Goal: Task Accomplishment & Management: Complete application form

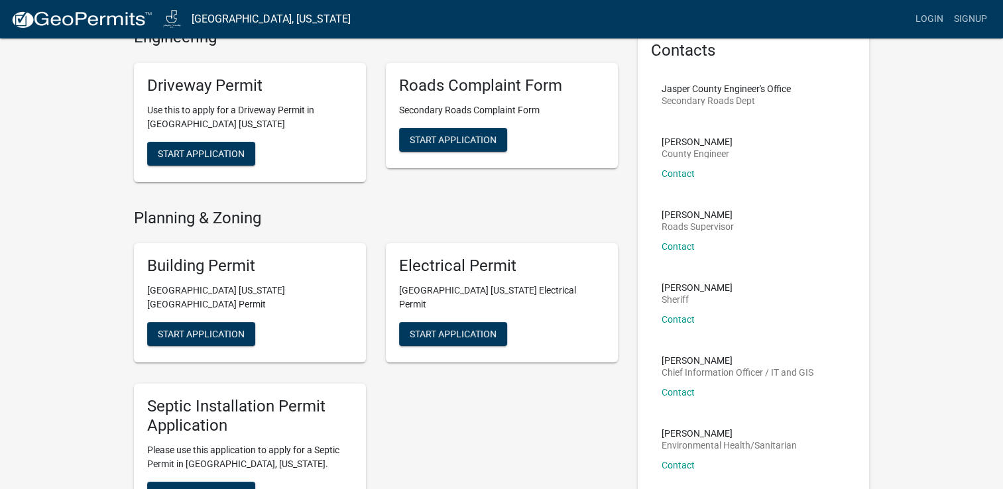
scroll to position [80, 0]
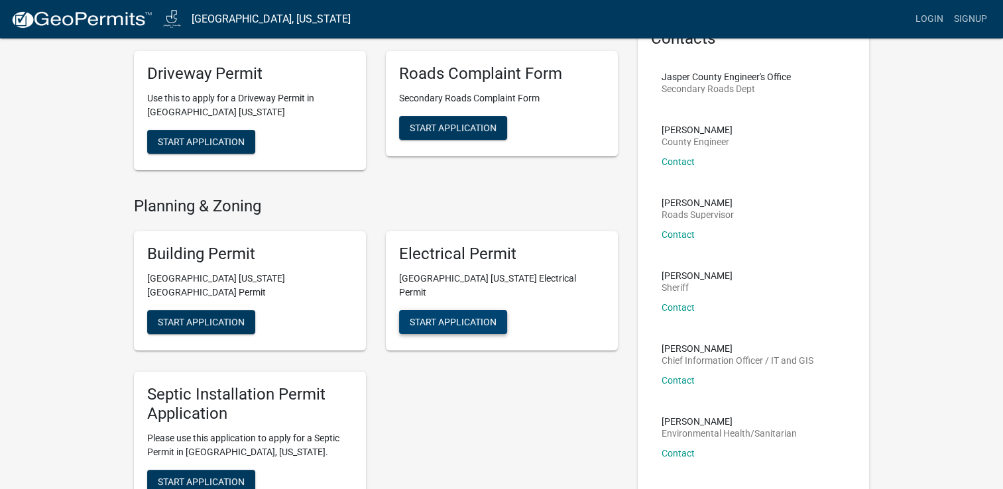
click at [458, 317] on span "Start Application" at bounding box center [453, 322] width 87 height 11
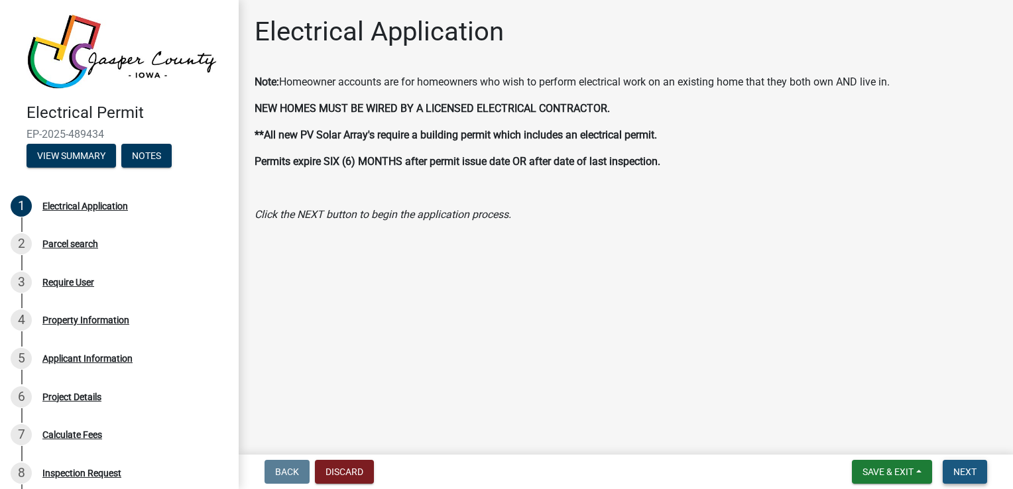
click at [971, 479] on button "Next" at bounding box center [965, 472] width 44 height 24
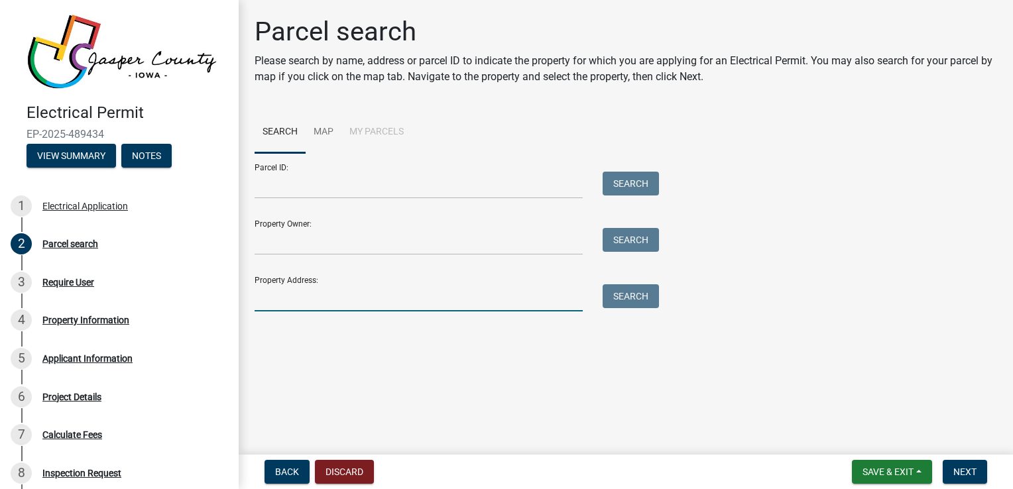
click at [313, 304] on input "Property Address:" at bounding box center [419, 297] width 328 height 27
paste input "[STREET_ADDRESS]"
type input "[STREET_ADDRESS]"
click at [622, 296] on button "Search" at bounding box center [631, 296] width 56 height 24
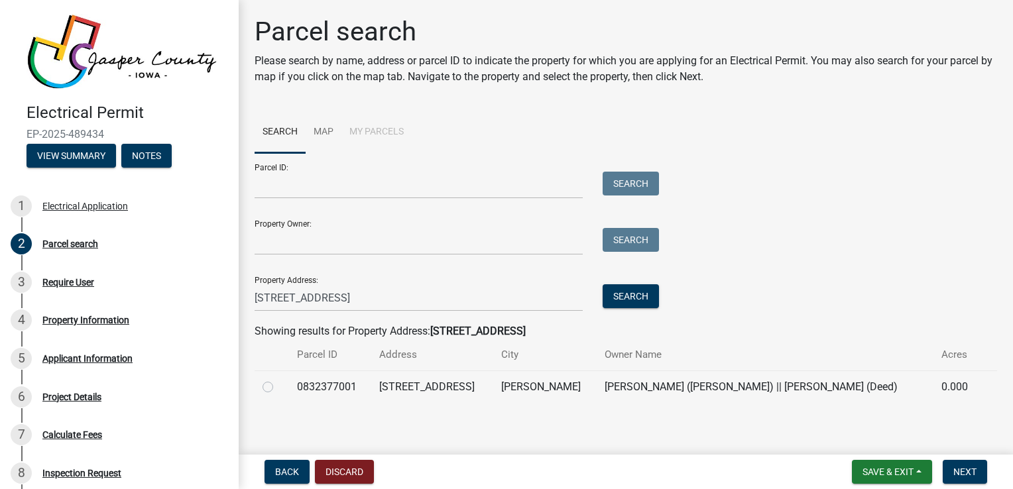
click at [279, 379] on label at bounding box center [279, 379] width 0 height 0
click at [279, 388] on input "radio" at bounding box center [283, 383] width 9 height 9
radio input "true"
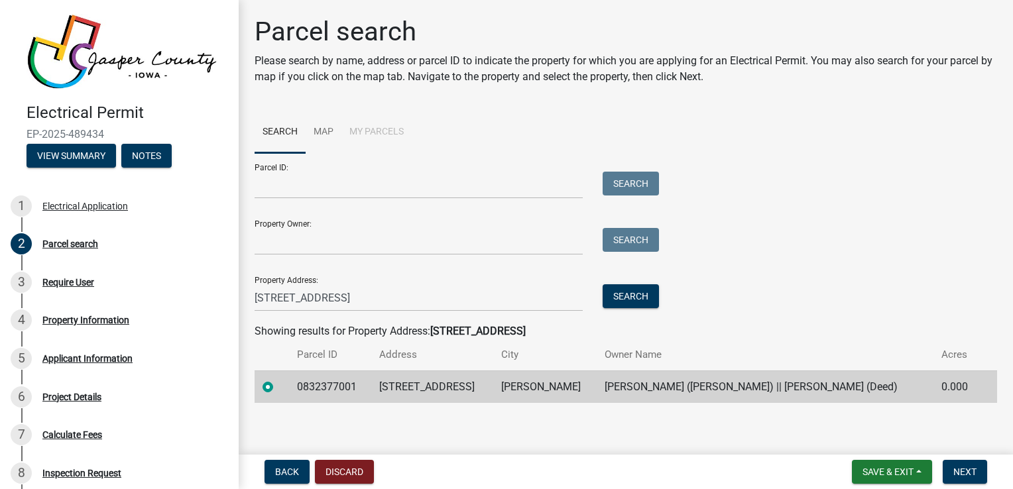
scroll to position [5, 0]
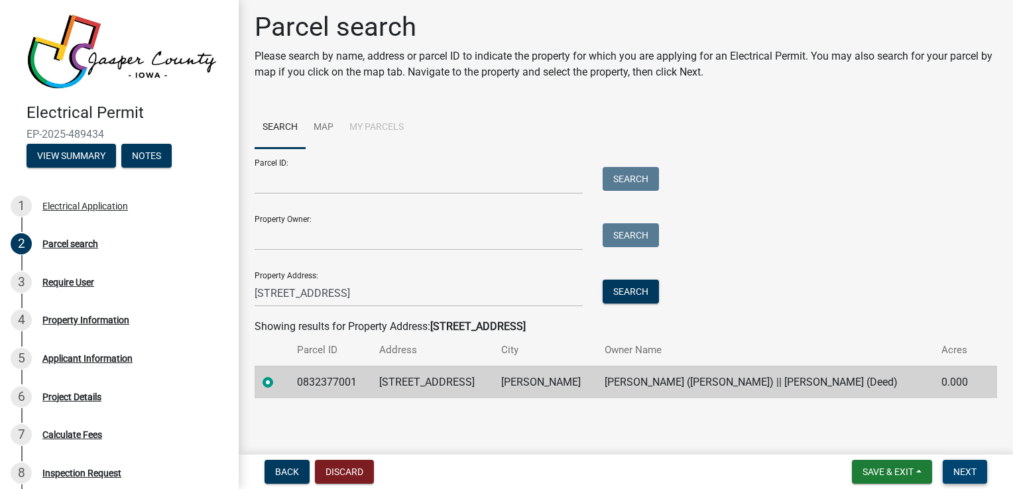
click at [952, 471] on button "Next" at bounding box center [965, 472] width 44 height 24
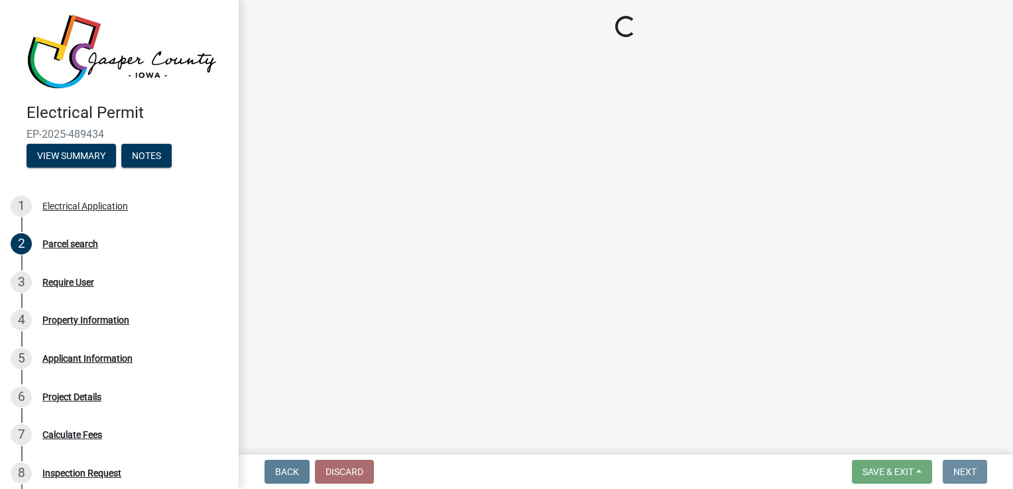
scroll to position [0, 0]
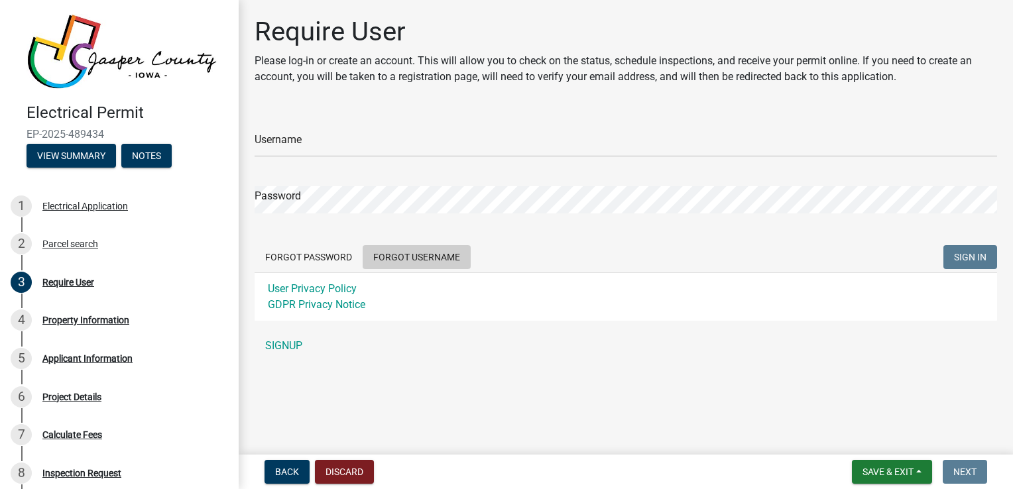
click at [420, 257] on button "Forgot Username" at bounding box center [417, 257] width 108 height 24
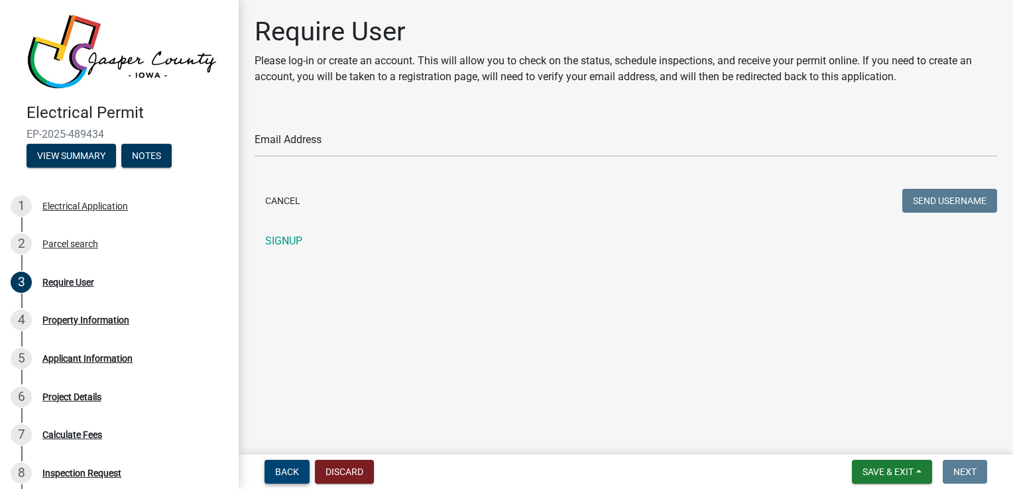
click at [296, 468] on span "Back" at bounding box center [287, 472] width 24 height 11
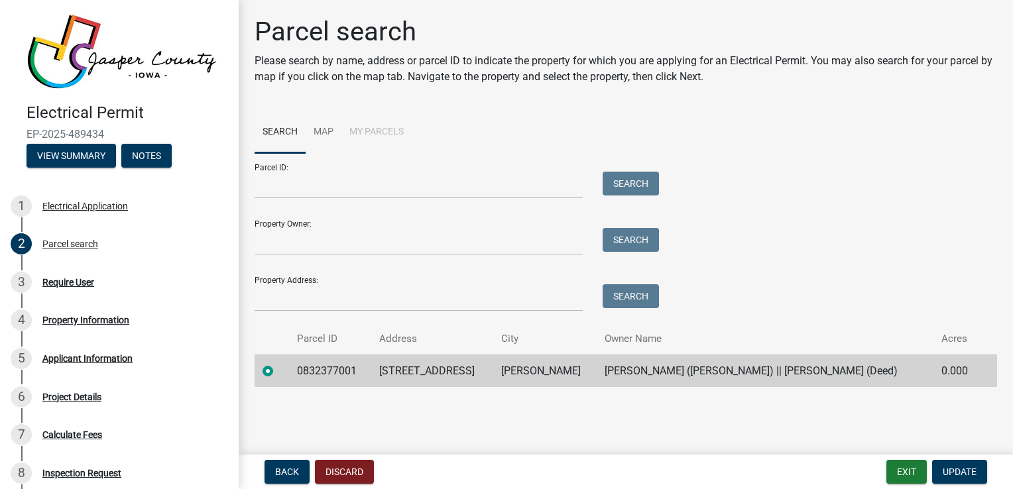
click at [281, 374] on div at bounding box center [272, 371] width 19 height 16
click at [279, 363] on label at bounding box center [279, 363] width 0 height 0
click at [279, 371] on input "radio" at bounding box center [283, 367] width 9 height 9
click at [957, 467] on span "Update" at bounding box center [960, 472] width 34 height 11
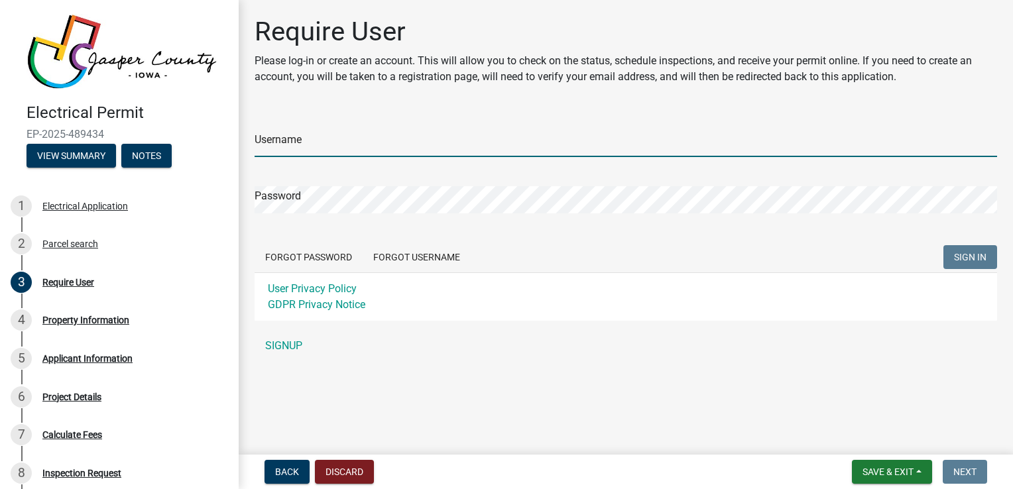
click at [353, 141] on input "Username" at bounding box center [626, 143] width 743 height 27
paste input "ArcElectric"
type input "ArcElectric"
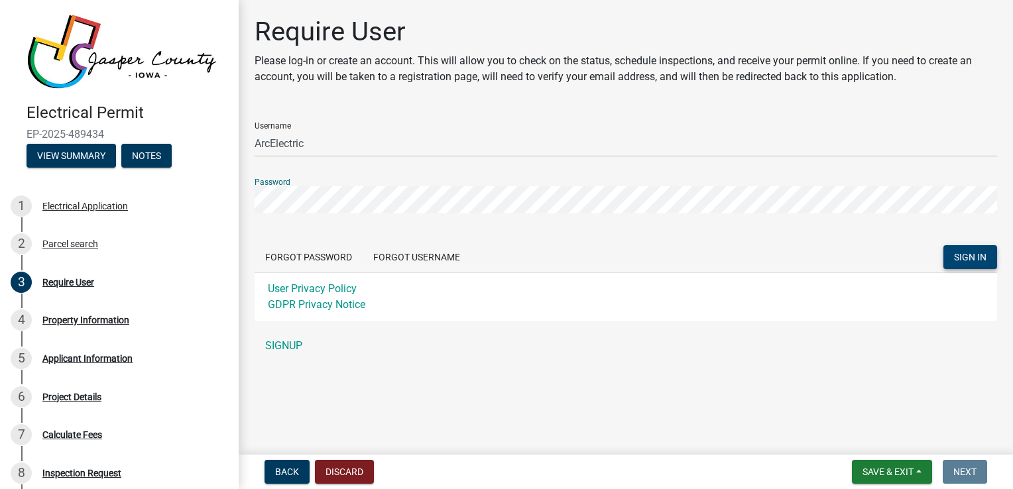
click at [983, 253] on span "SIGN IN" at bounding box center [970, 257] width 32 height 11
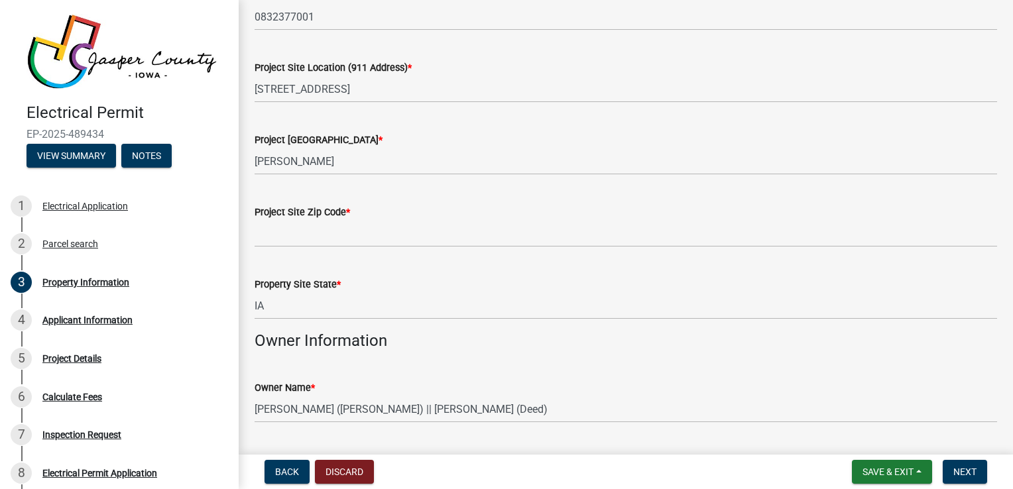
scroll to position [166, 0]
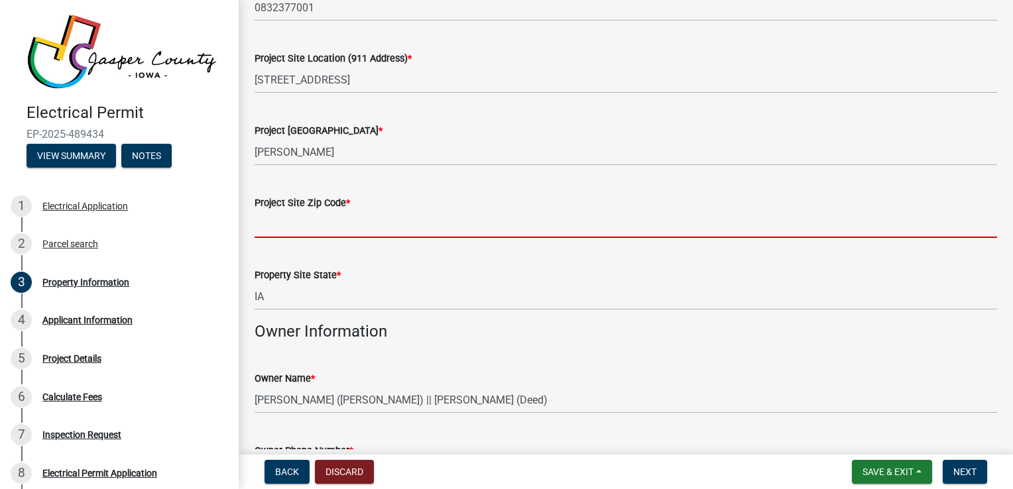
click at [320, 229] on input "Project Site Zip Code *" at bounding box center [626, 224] width 743 height 27
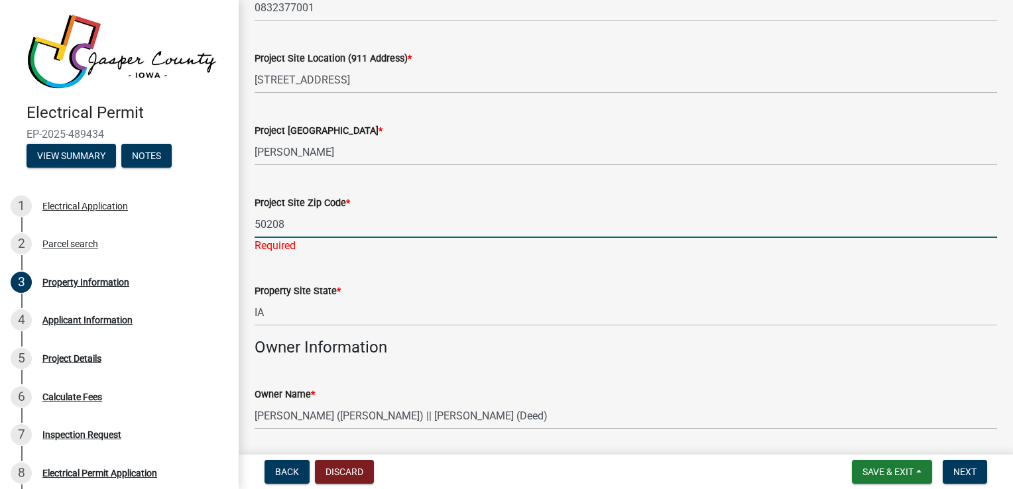
type input "50208"
click at [361, 269] on div "Property Site State * [US_STATE]" at bounding box center [626, 296] width 743 height 62
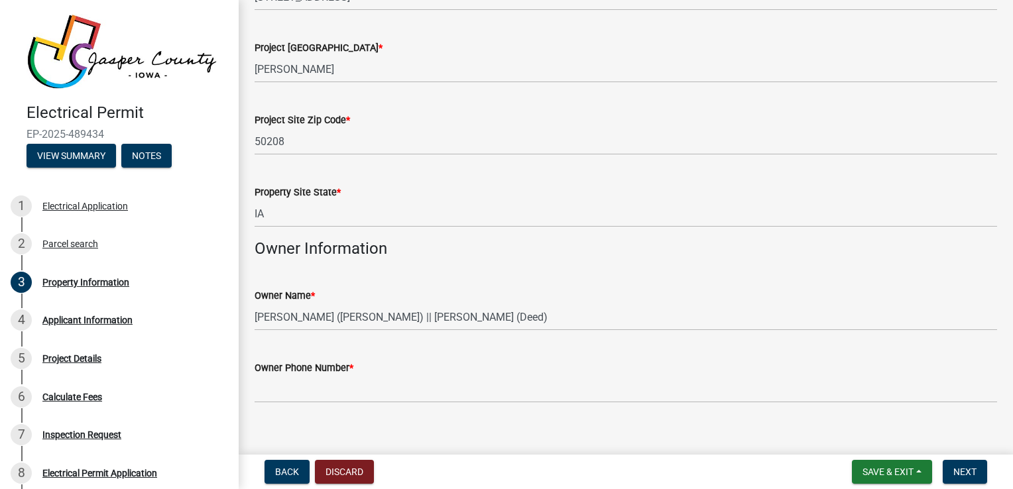
scroll to position [264, 0]
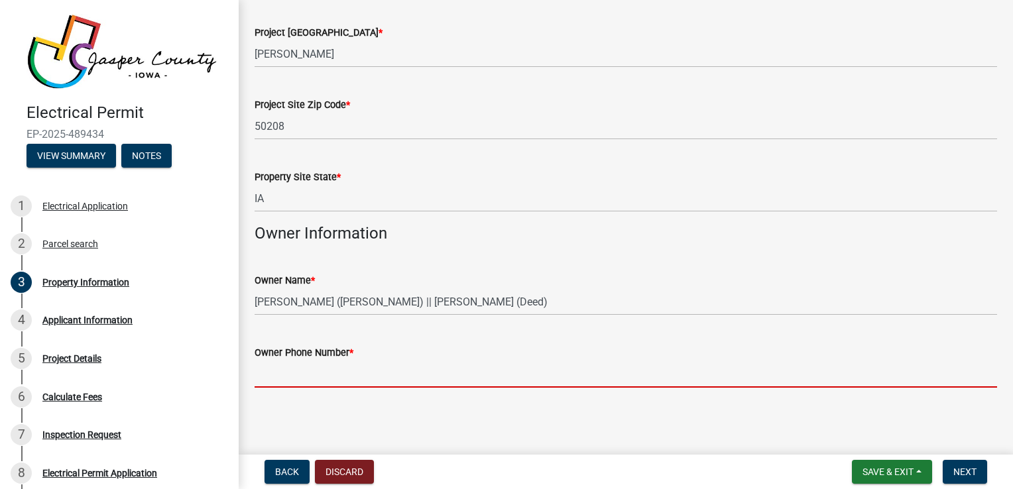
click at [292, 368] on input "Owner Phone Number *" at bounding box center [626, 374] width 743 height 27
paste input "[PHONE_NUMBER]"
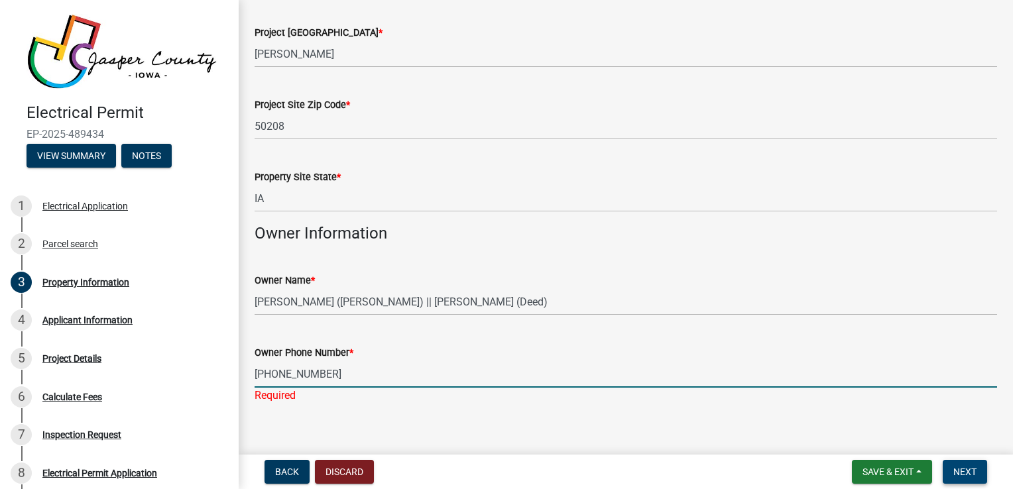
type input "[PHONE_NUMBER]"
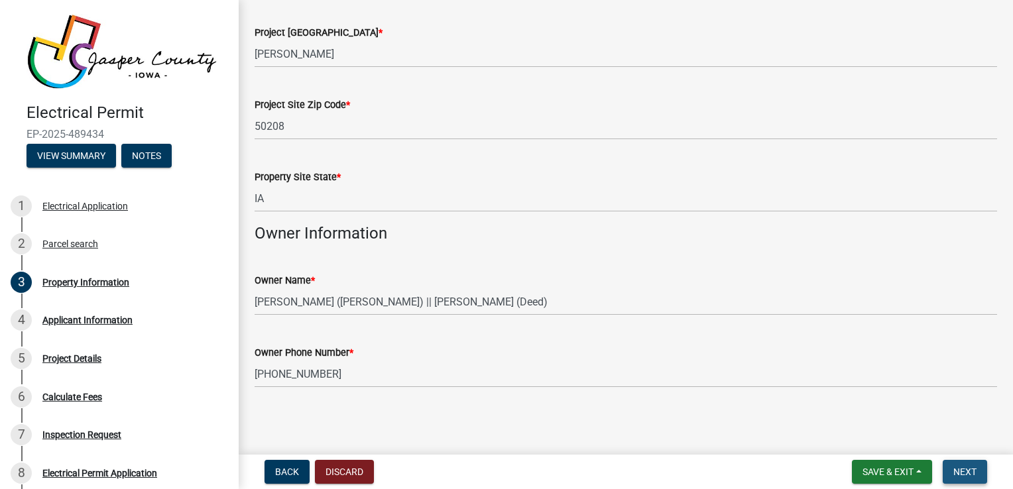
click at [963, 471] on span "Next" at bounding box center [965, 472] width 23 height 11
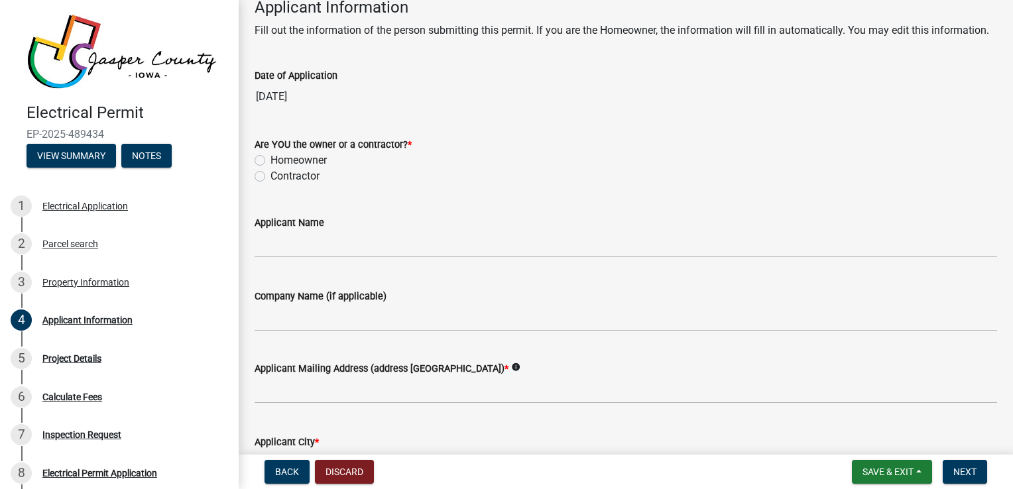
scroll to position [77, 0]
click at [271, 184] on label "Contractor" at bounding box center [295, 176] width 49 height 16
click at [271, 176] on input "Contractor" at bounding box center [275, 172] width 9 height 9
radio input "true"
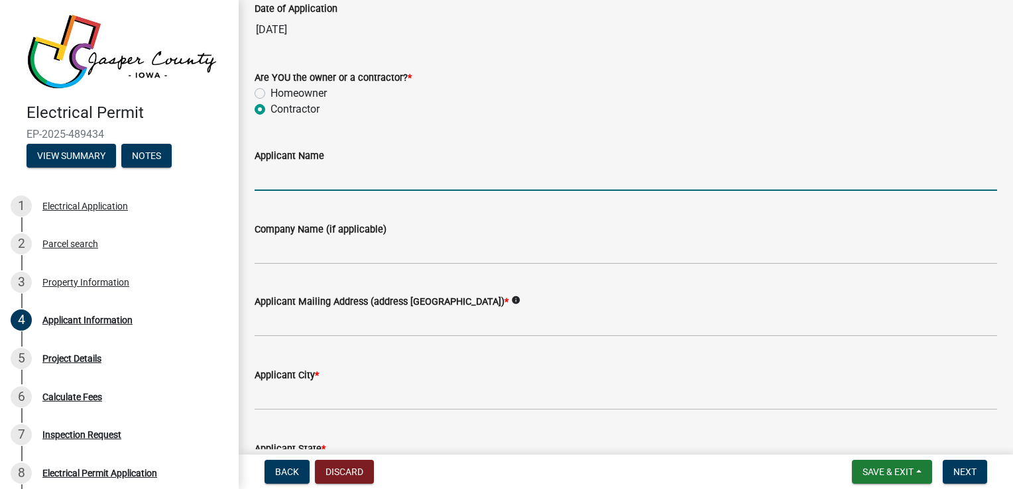
click at [324, 191] on input "Applicant Name" at bounding box center [626, 177] width 743 height 27
type input "[PERSON_NAME]"
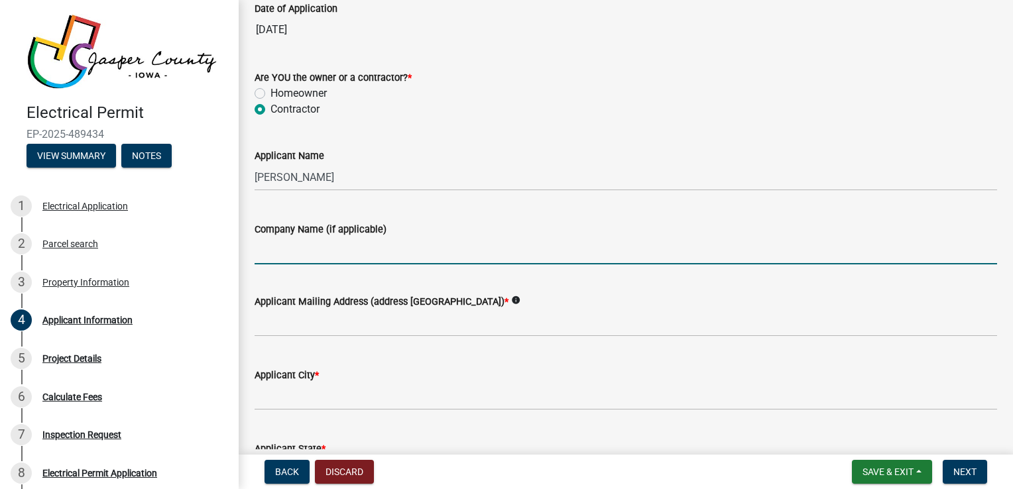
click at [286, 265] on input "Company Name (if applicable)" at bounding box center [626, 250] width 743 height 27
type input "ARC Electric, LLC"
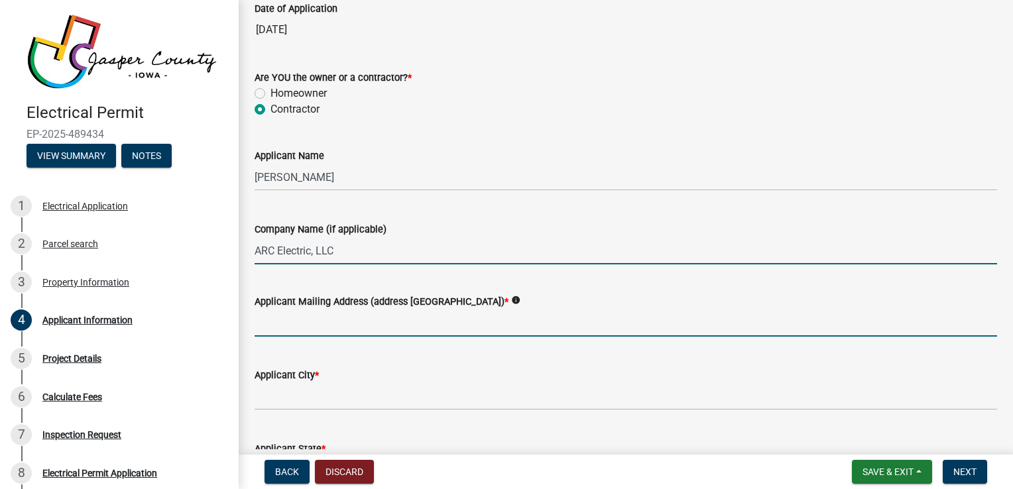
type input "[STREET_ADDRESS][PERSON_NAME]"
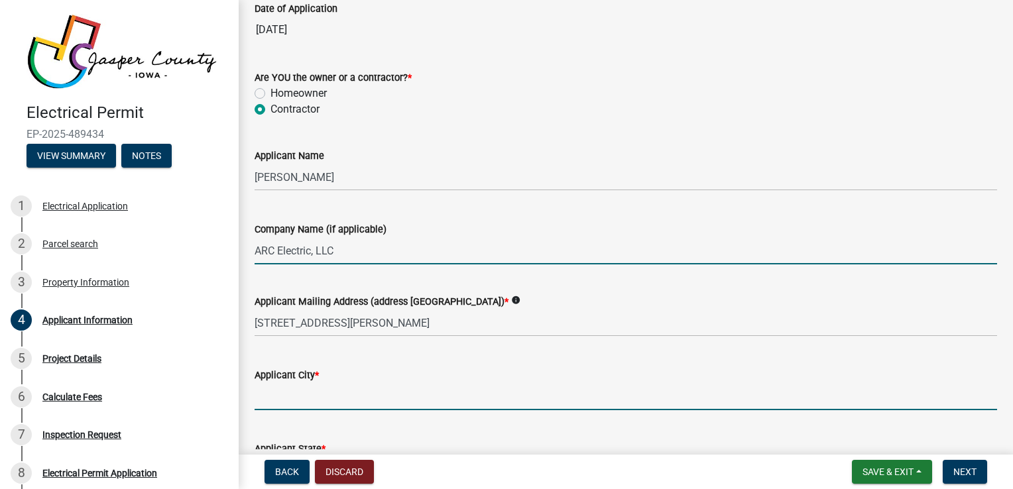
type input "DES MOINES"
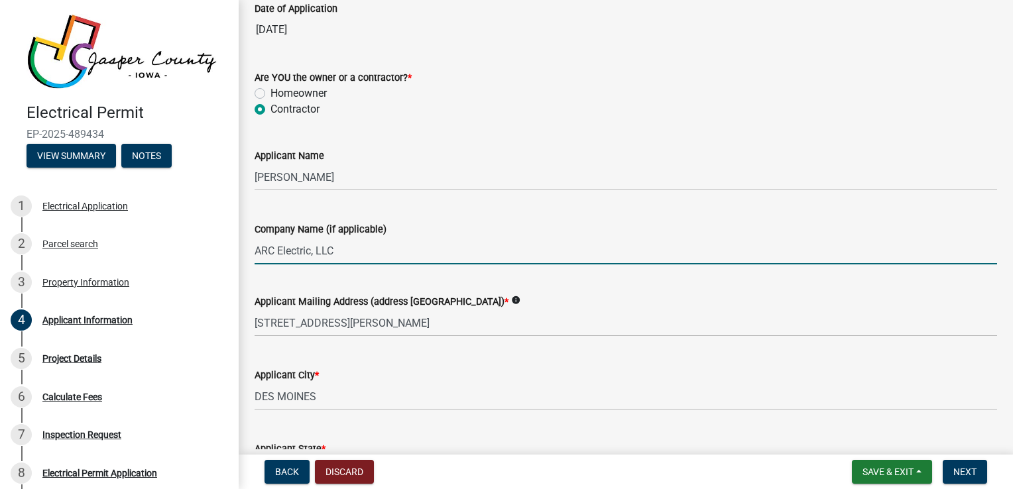
type input "IA"
type input "50315"
type input "5157216258"
type input "[EMAIL_ADDRESS][DOMAIN_NAME]"
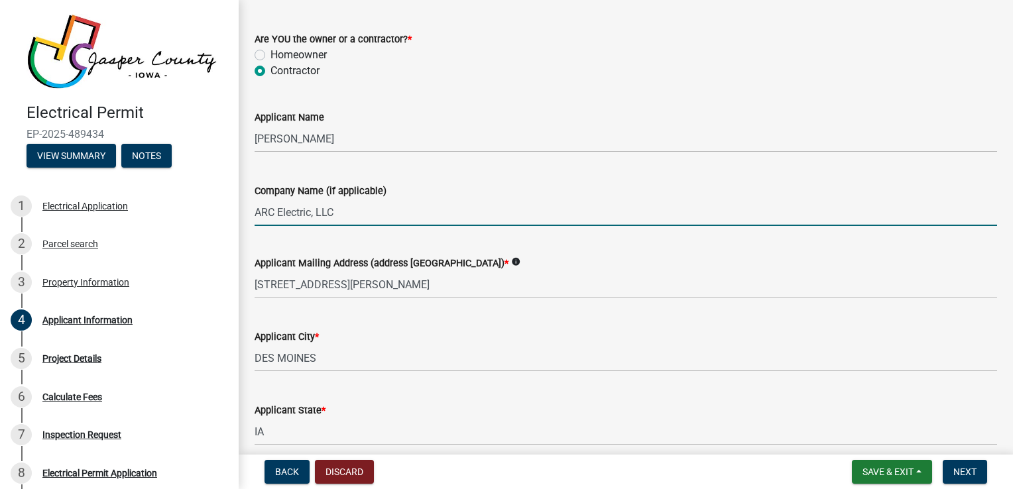
scroll to position [183, 0]
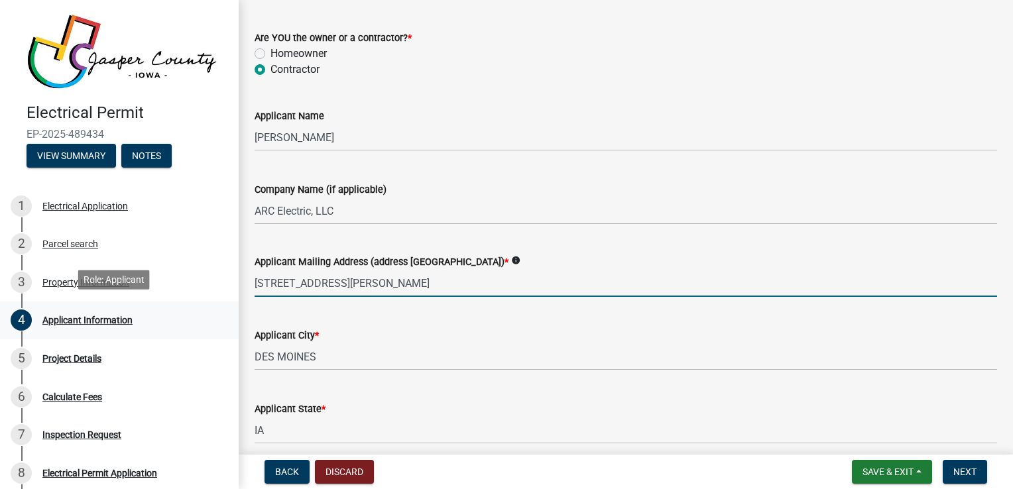
drag, startPoint x: 462, startPoint y: 303, endPoint x: 190, endPoint y: 312, distance: 271.4
drag, startPoint x: 190, startPoint y: 312, endPoint x: 349, endPoint y: 328, distance: 159.9
click at [349, 328] on div "Applicant City * [GEOGRAPHIC_DATA]" at bounding box center [626, 340] width 743 height 62
drag, startPoint x: 451, startPoint y: 296, endPoint x: 245, endPoint y: 283, distance: 206.6
click at [245, 283] on div "Applicant Mailing Address (address [GEOGRAPHIC_DATA]) * info [STREET_ADDRESS][P…" at bounding box center [626, 266] width 763 height 62
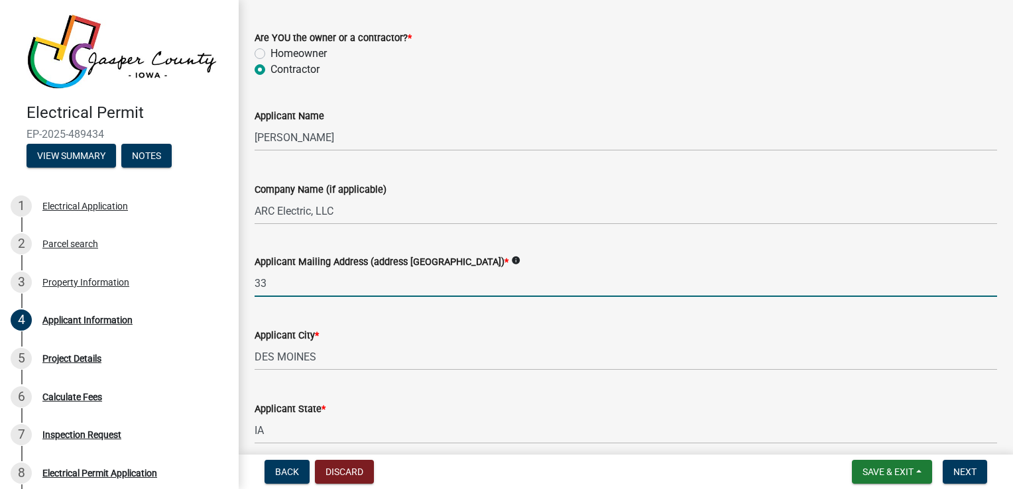
type input "[STREET_ADDRESS]"
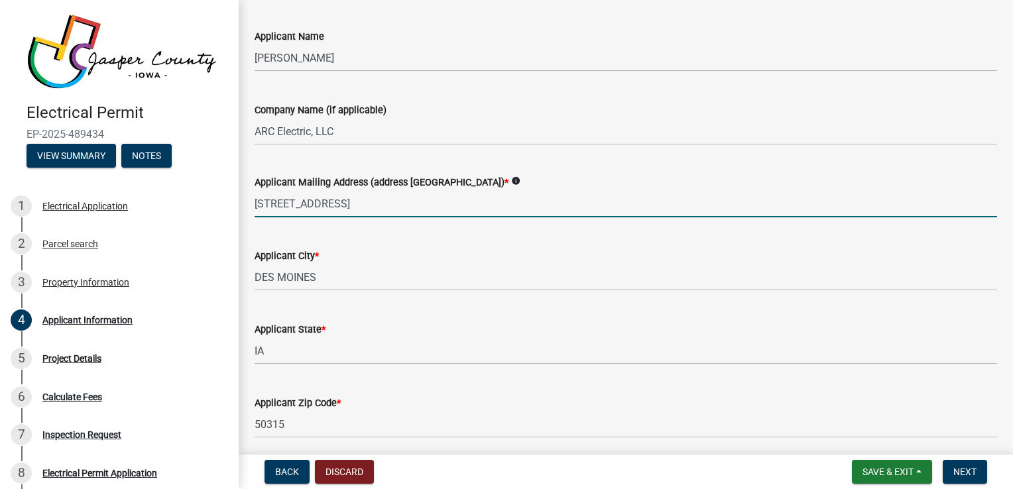
scroll to position [263, 0]
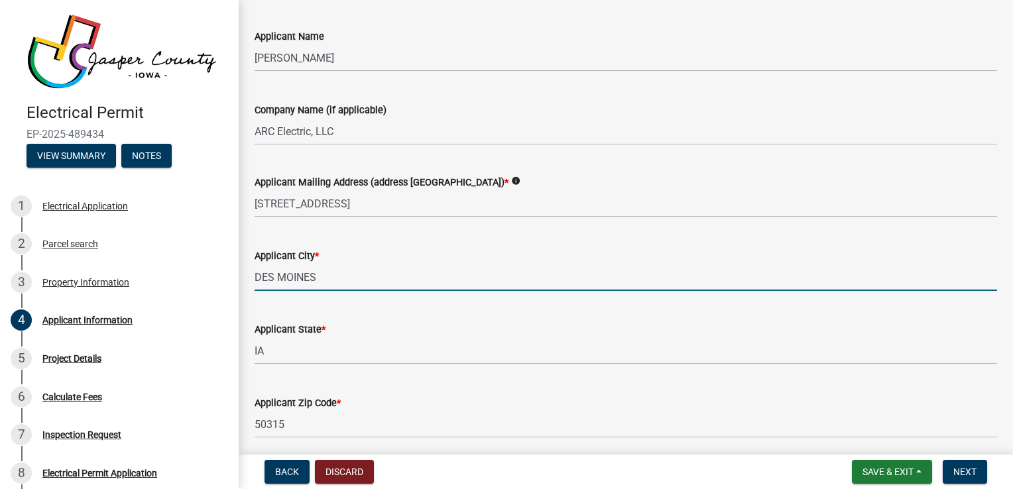
drag, startPoint x: 332, startPoint y: 290, endPoint x: 233, endPoint y: 288, distance: 99.5
click at [233, 288] on div "Electrical Permit EP-2025-489434 View Summary Notes 1 Electrical Application 2 …" at bounding box center [506, 244] width 1013 height 489
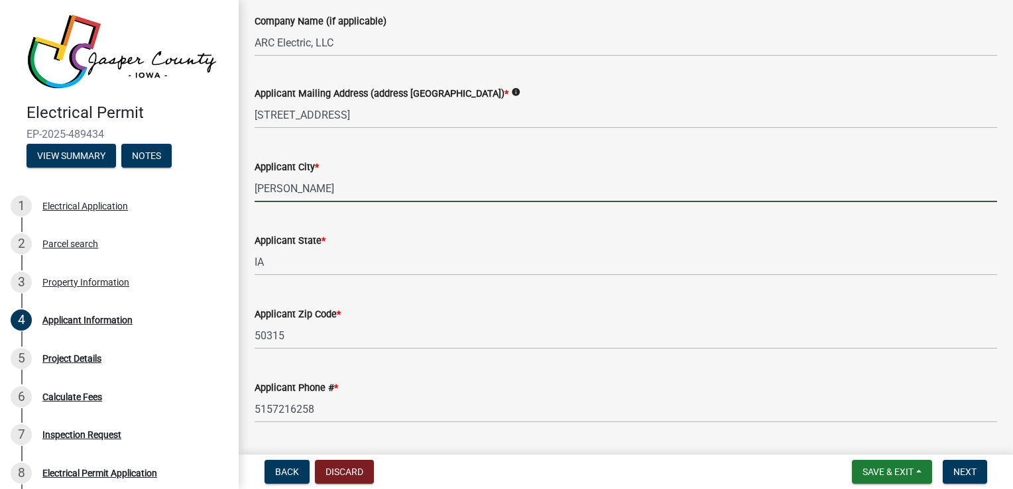
scroll to position [355, 0]
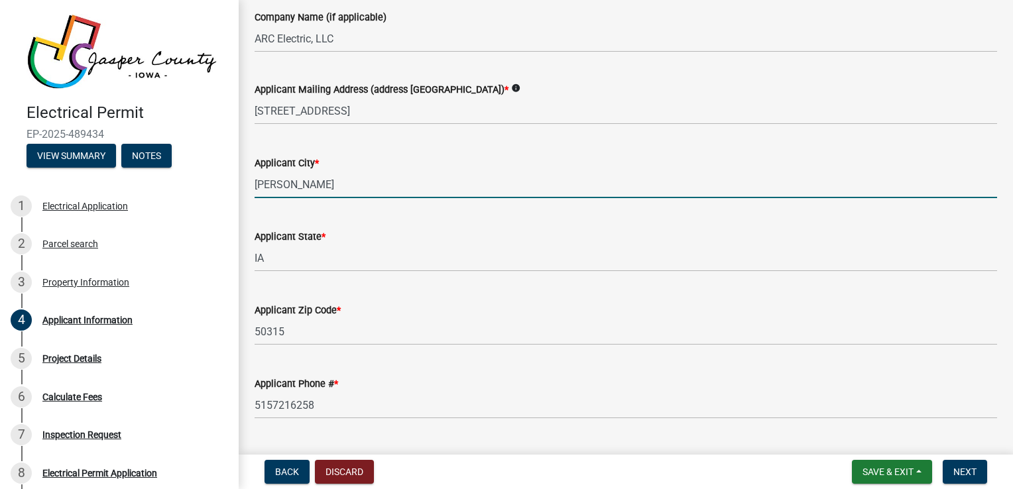
type input "[PERSON_NAME]"
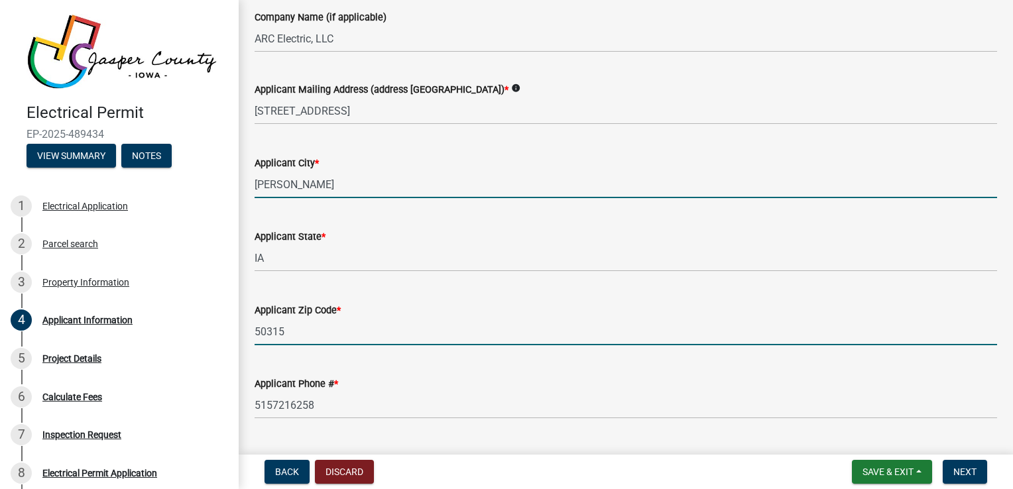
click at [268, 345] on input "50315" at bounding box center [626, 331] width 743 height 27
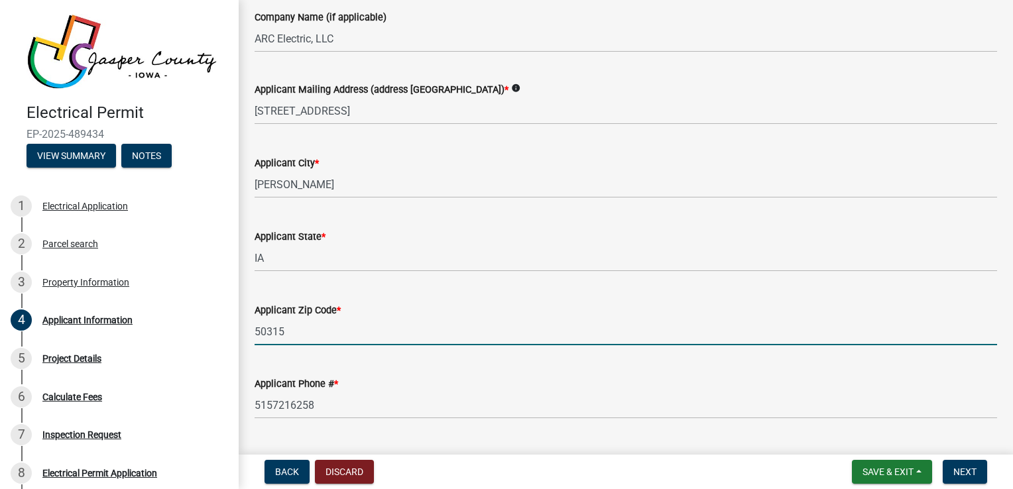
click at [296, 344] on input "50315" at bounding box center [626, 331] width 743 height 27
type input "50111"
click at [266, 382] on div "Applicant Phone # * [PHONE_NUMBER]" at bounding box center [626, 388] width 743 height 62
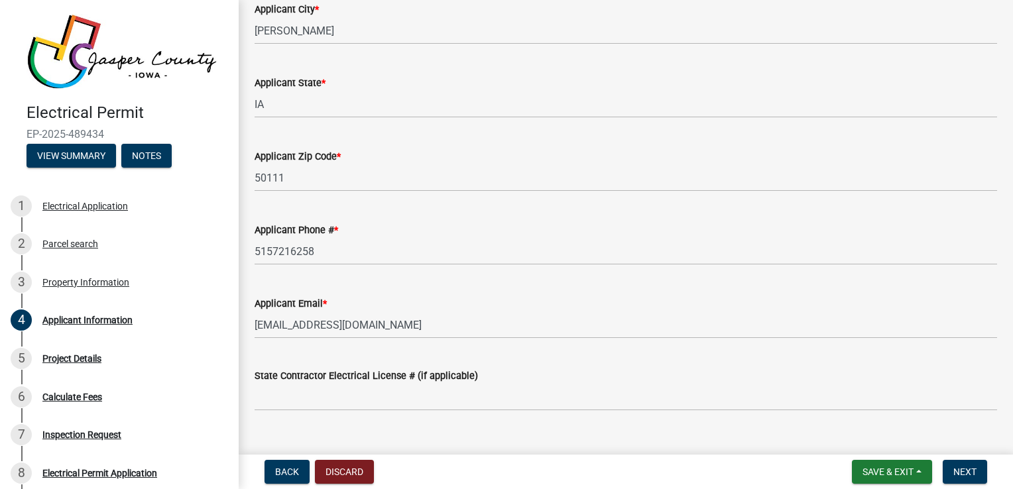
scroll to position [548, 0]
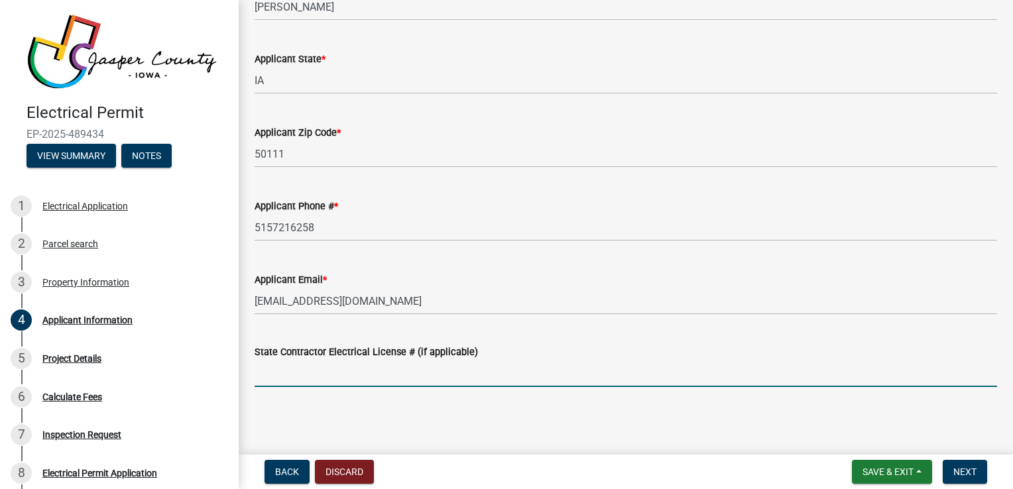
click at [355, 378] on input "State Contractor Electrical License # (if applicable)" at bounding box center [626, 373] width 743 height 27
paste input "EL08064MA"
type input "EL08064MA"
drag, startPoint x: 349, startPoint y: 372, endPoint x: 200, endPoint y: 379, distance: 150.0
click at [200, 379] on div "Electrical Permit EP-2025-489434 View Summary Notes 1 Electrical Application 2 …" at bounding box center [506, 244] width 1013 height 489
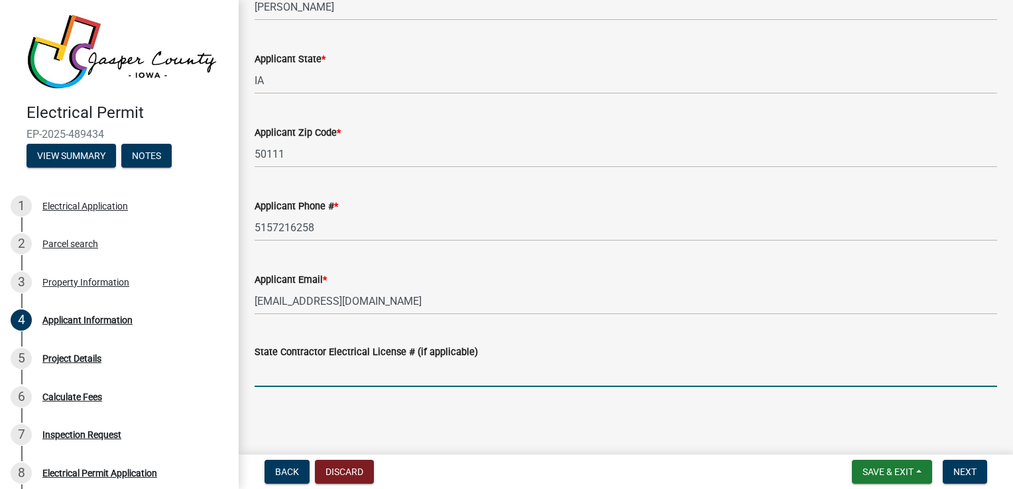
paste input "EL080641EC"
type input "EL080641EC"
click at [954, 470] on span "Next" at bounding box center [965, 472] width 23 height 11
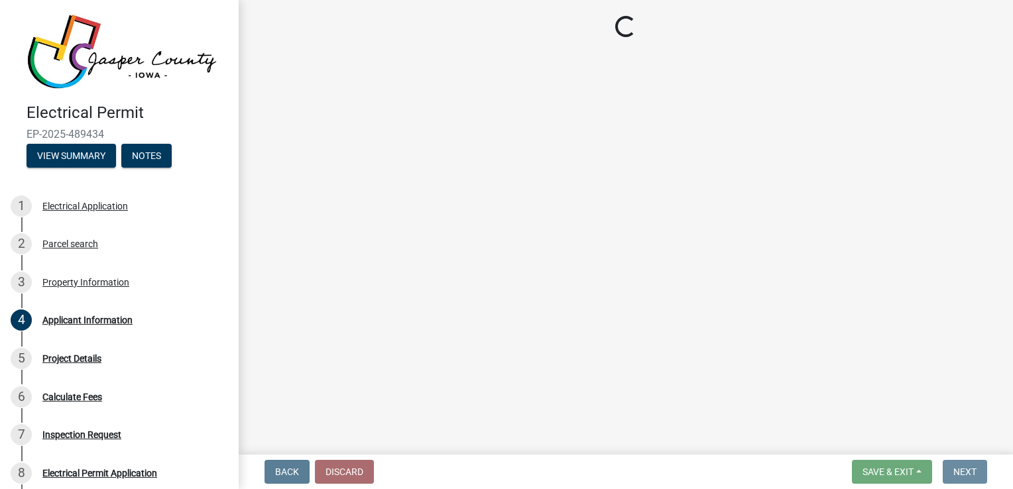
scroll to position [0, 0]
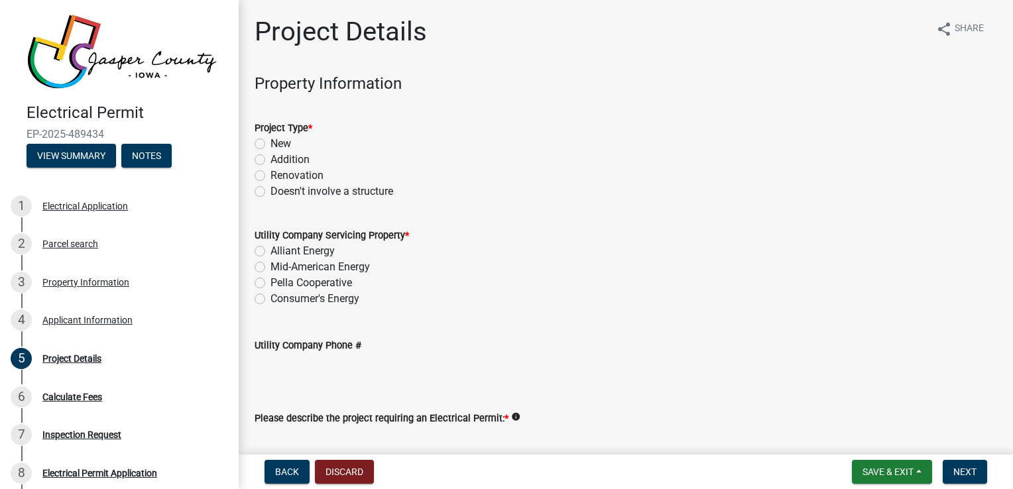
click at [271, 192] on label "Doesn't involve a structure" at bounding box center [332, 192] width 123 height 16
click at [271, 192] on input "Doesn't involve a structure" at bounding box center [275, 188] width 9 height 9
radio input "true"
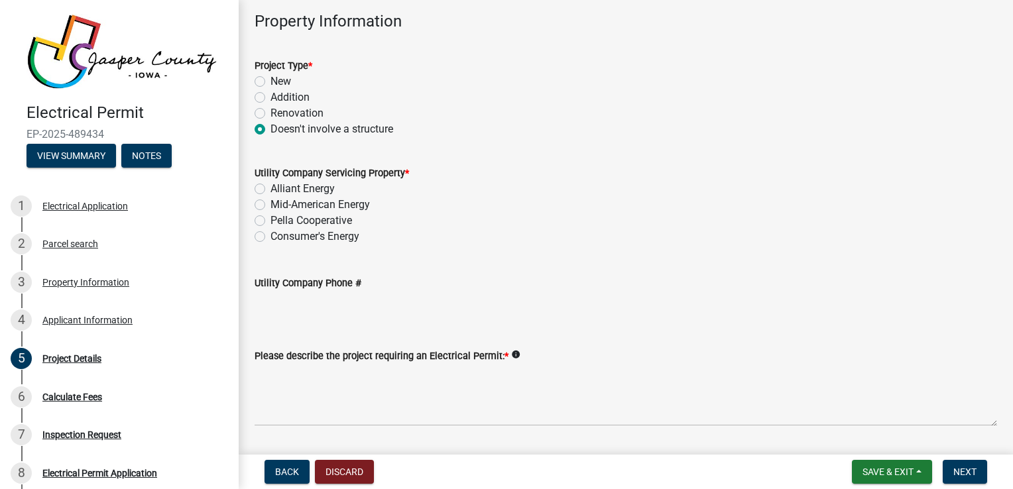
click at [271, 188] on label "Alliant Energy" at bounding box center [303, 189] width 64 height 16
click at [271, 188] on input "Alliant Energy" at bounding box center [275, 185] width 9 height 9
radio input "true"
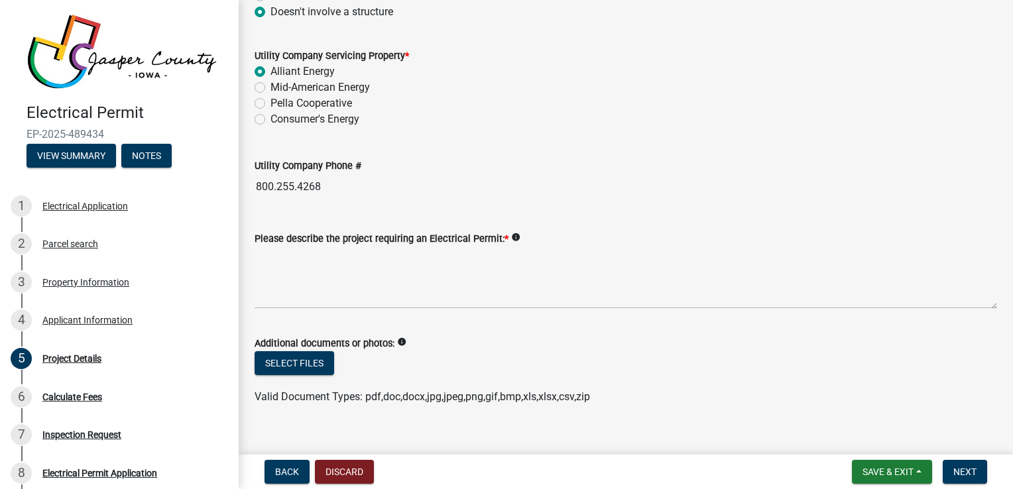
scroll to position [182, 0]
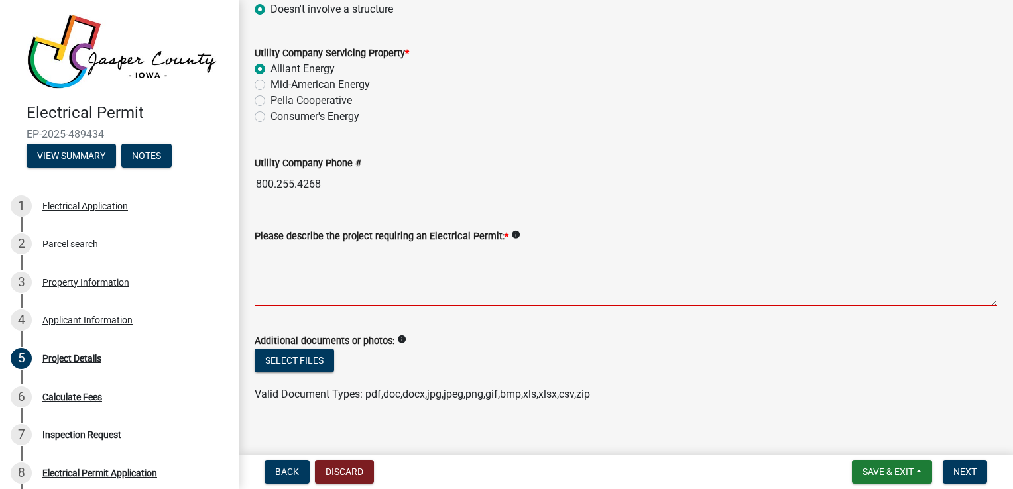
click at [397, 293] on textarea "Please describe the project requiring an Electrical Permit: *" at bounding box center [626, 275] width 743 height 62
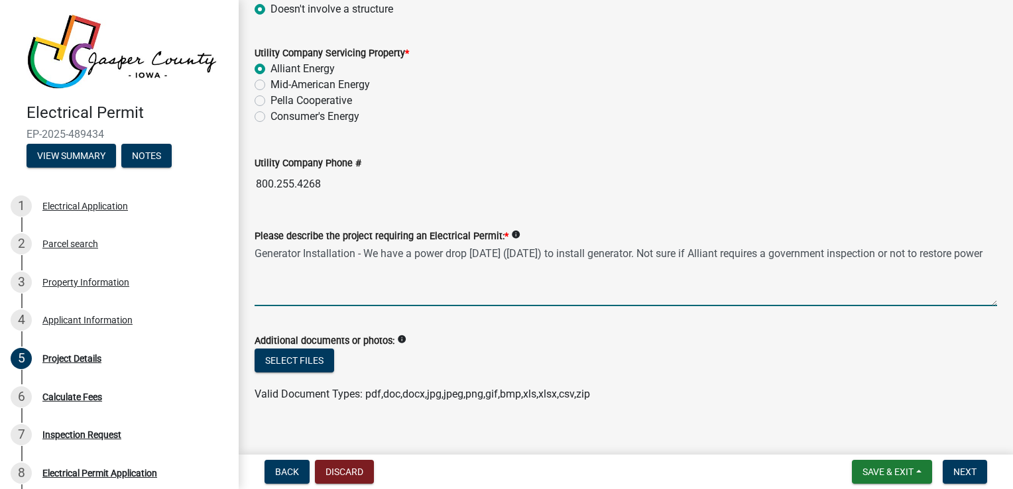
click at [387, 260] on textarea "Generator Installation - We have a power drop [DATE] ([DATE]) to install genera…" at bounding box center [626, 275] width 743 height 62
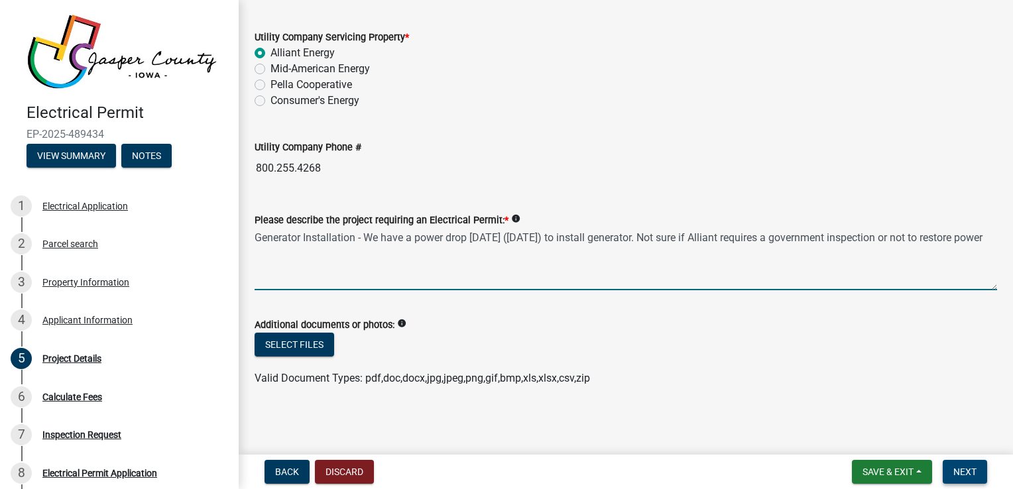
type textarea "Generator Installation - We have a power drop [DATE] ([DATE]) to install genera…"
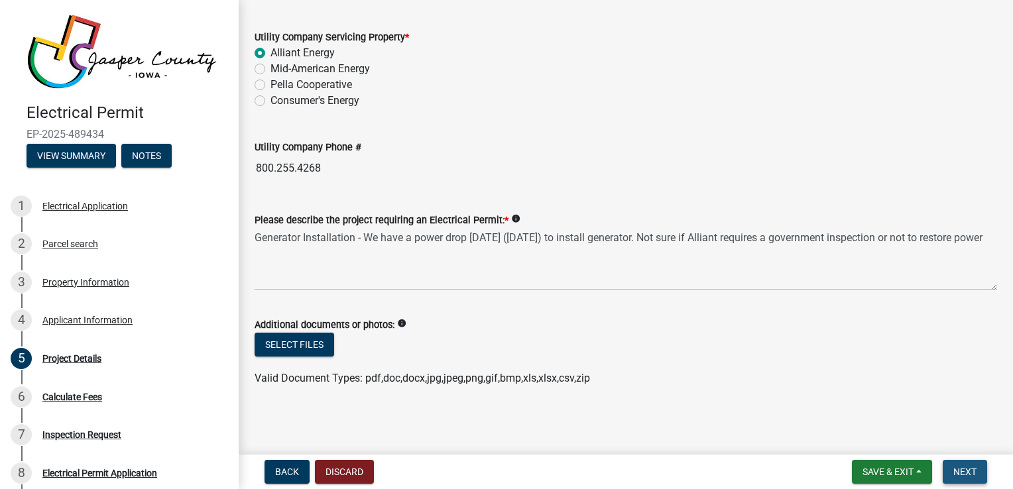
click at [963, 471] on span "Next" at bounding box center [965, 472] width 23 height 11
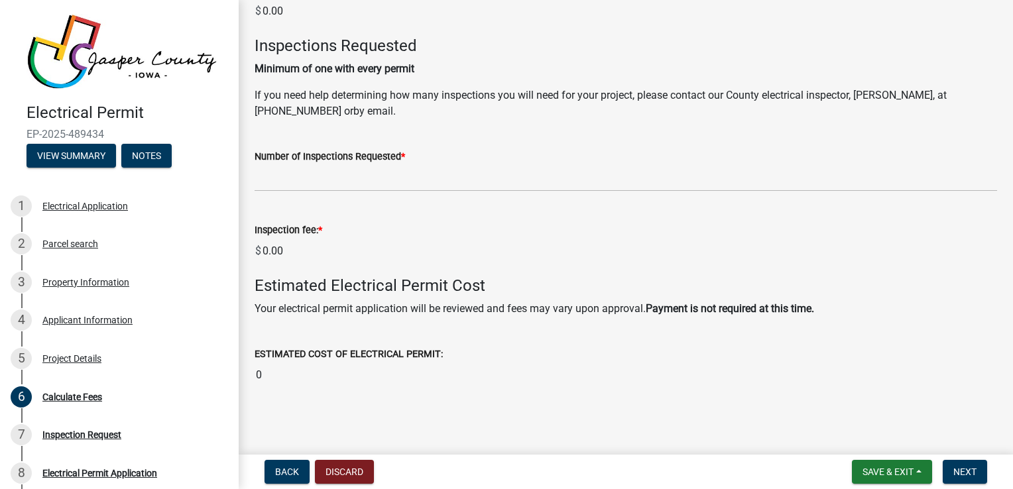
scroll to position [769, 0]
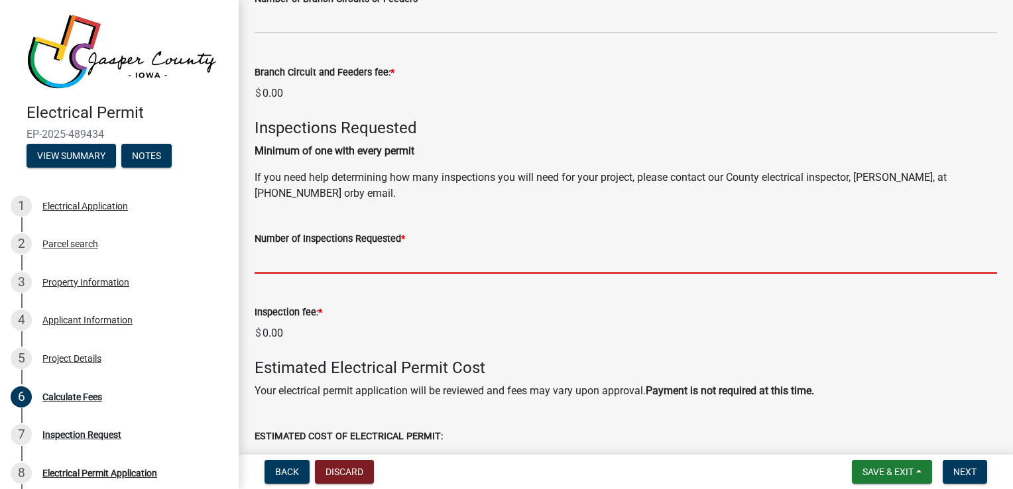
click at [335, 255] on input "text" at bounding box center [626, 260] width 743 height 27
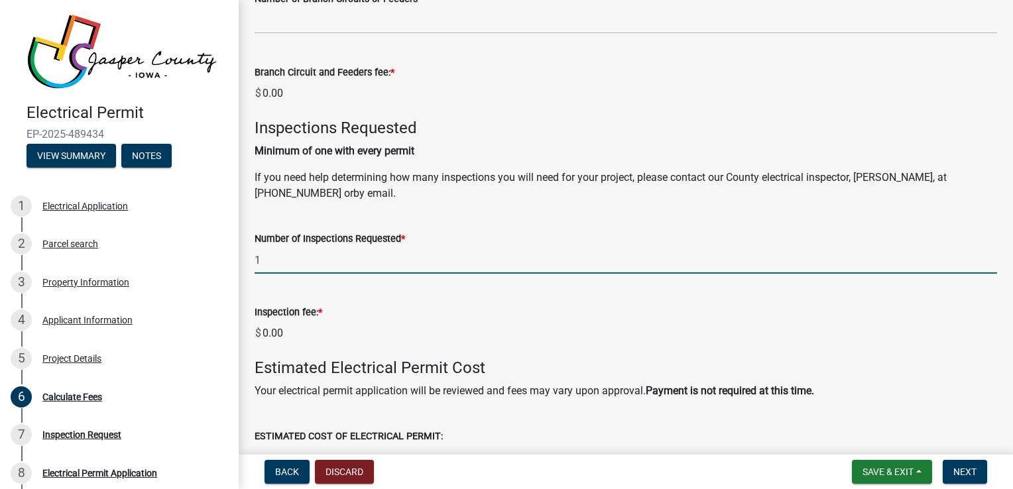
type input "1"
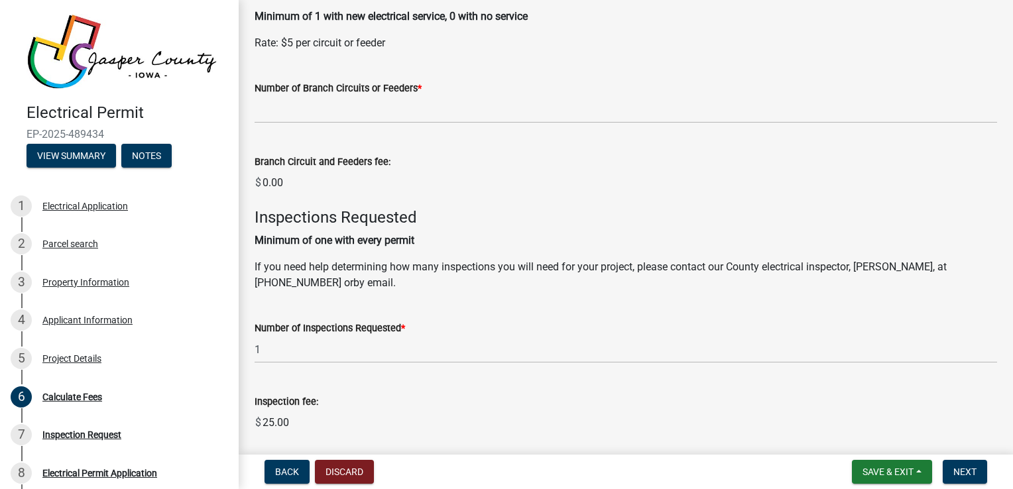
scroll to position [851, 0]
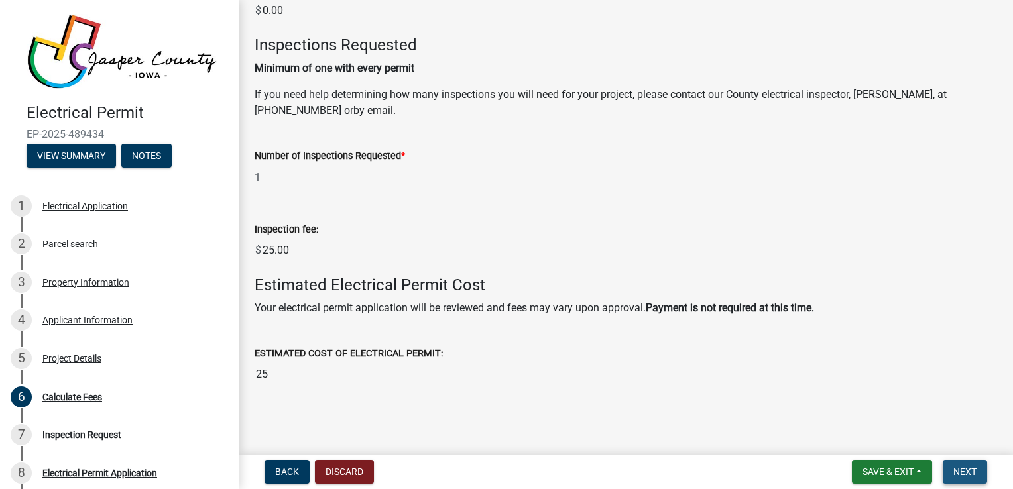
click at [963, 475] on span "Next" at bounding box center [965, 472] width 23 height 11
click at [966, 471] on span "Next" at bounding box center [965, 472] width 23 height 11
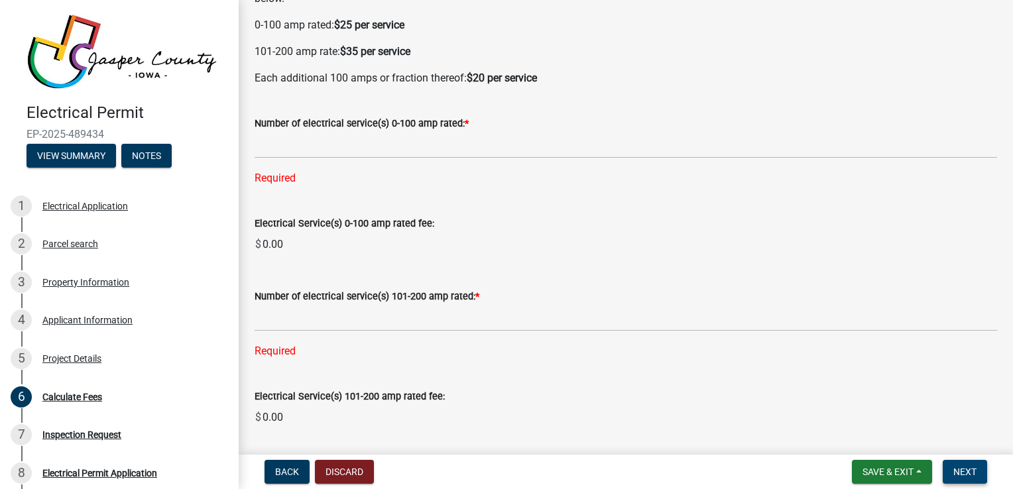
scroll to position [0, 0]
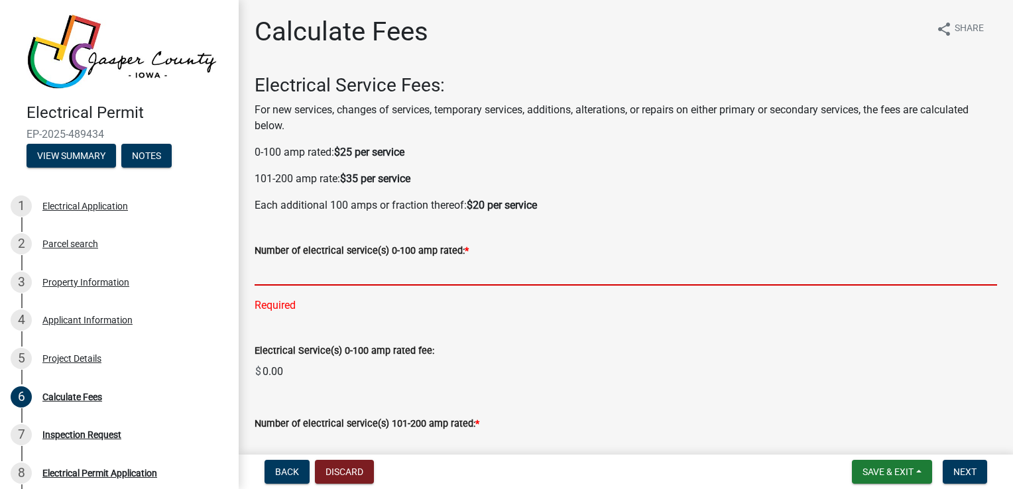
click at [284, 262] on input "text" at bounding box center [626, 272] width 743 height 27
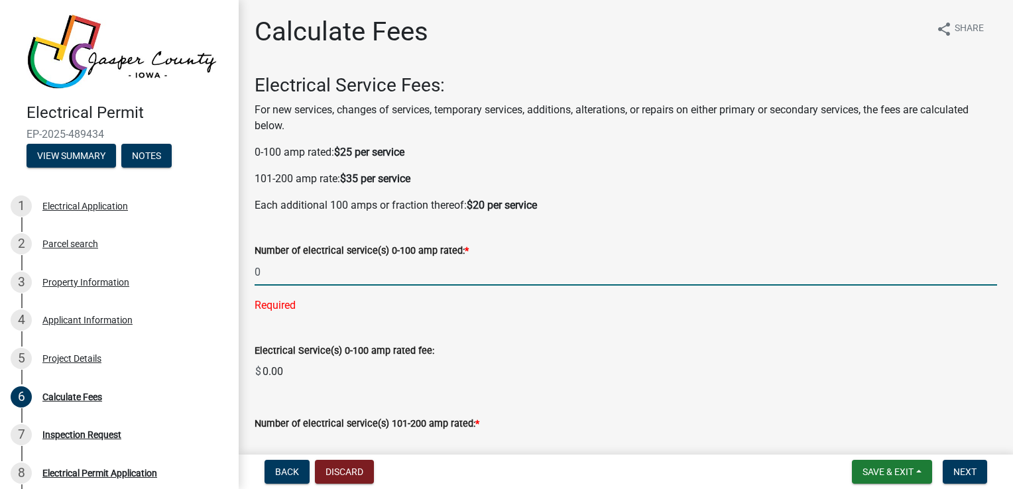
scroll to position [261, 0]
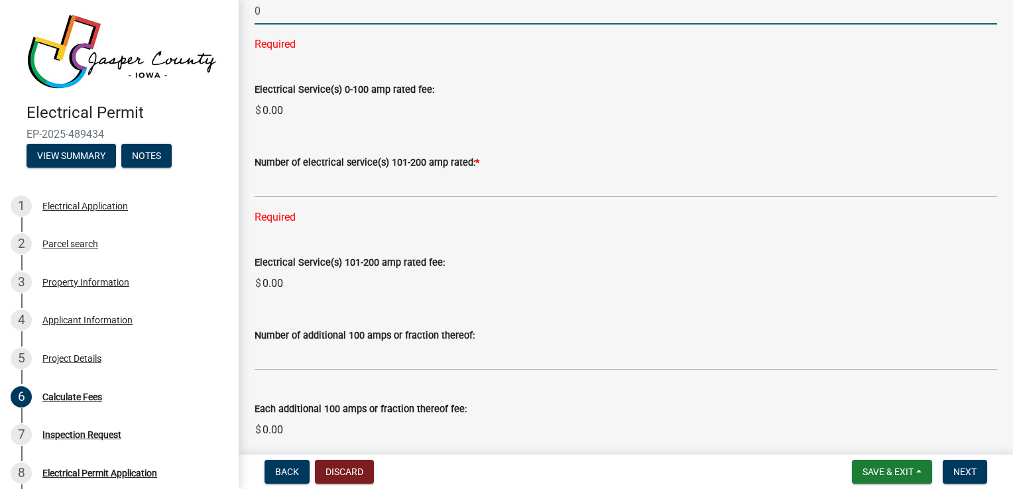
type input "0"
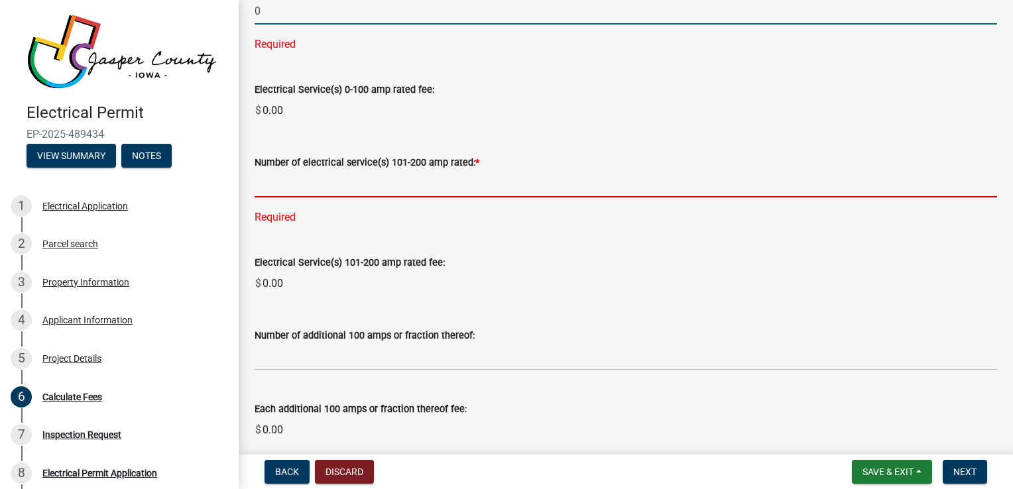
click at [288, 177] on wm-data-entity-input-list "Electrical Service Fees: For new services, changes of services, temporary servi…" at bounding box center [626, 441] width 743 height 1257
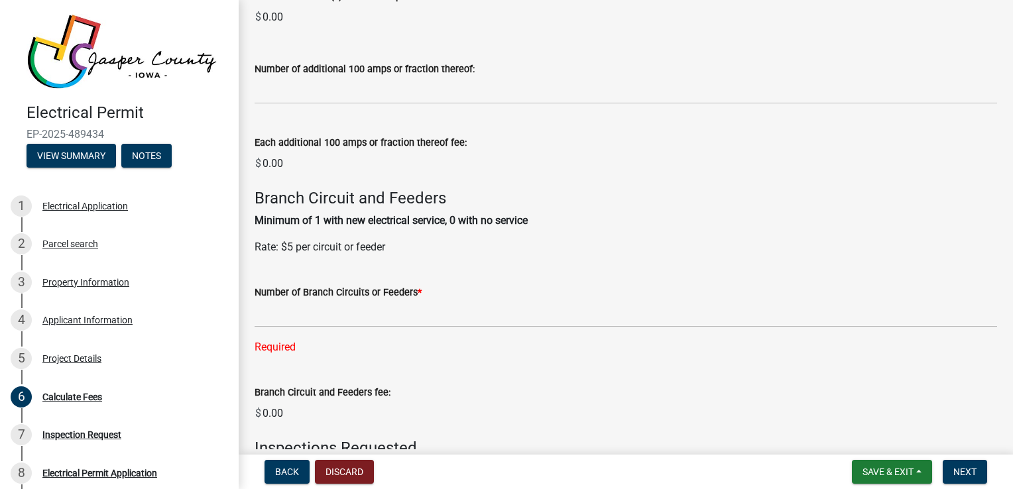
type input "0"
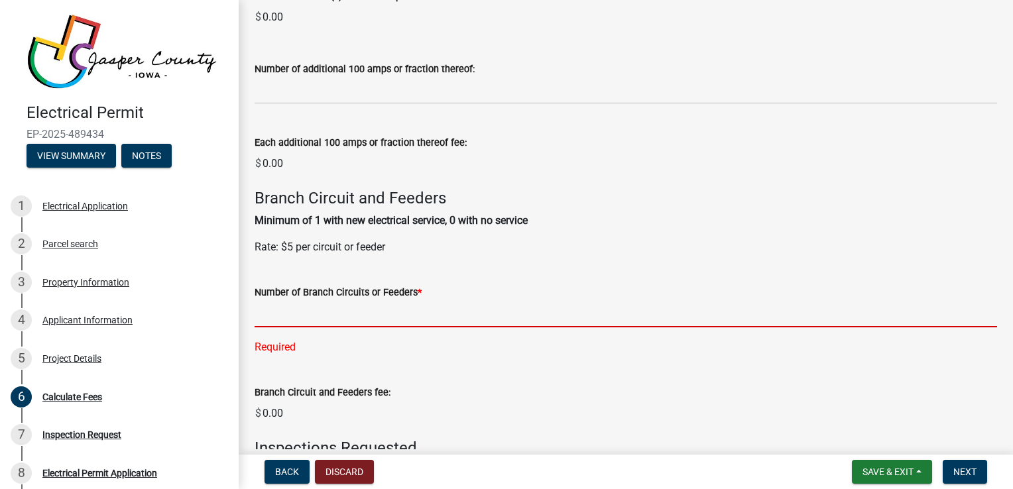
click at [298, 320] on wm-data-entity-input-list "Electrical Service Fees: For new services, changes of services, temporary servi…" at bounding box center [626, 188] width 743 height 1230
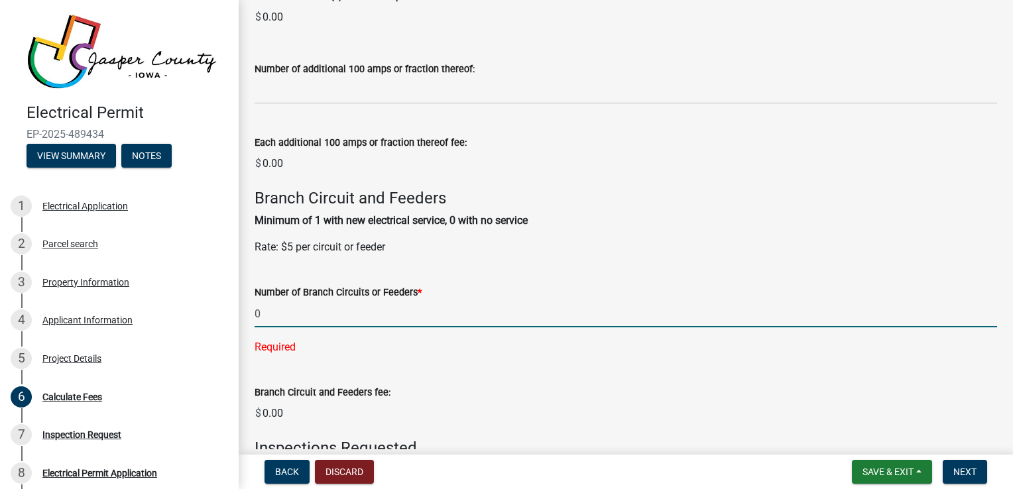
scroll to position [525, 0]
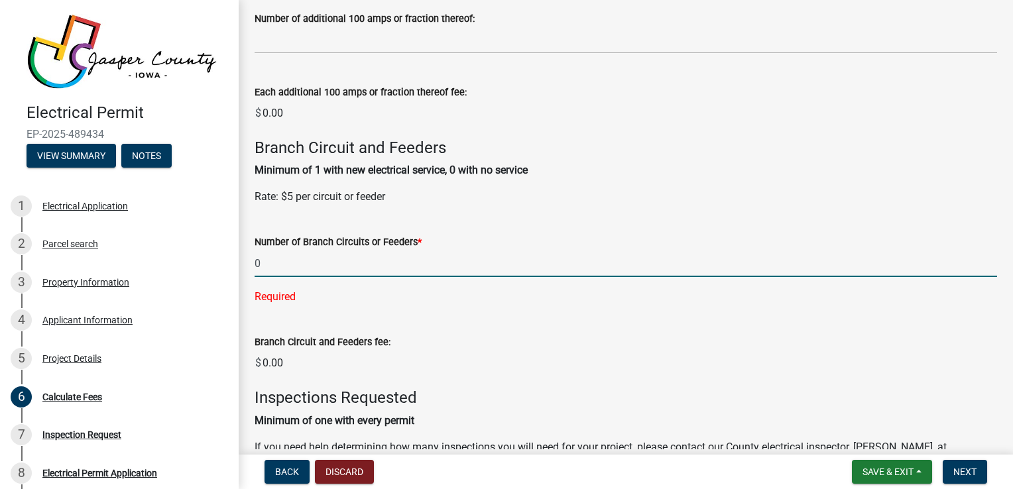
type input "0"
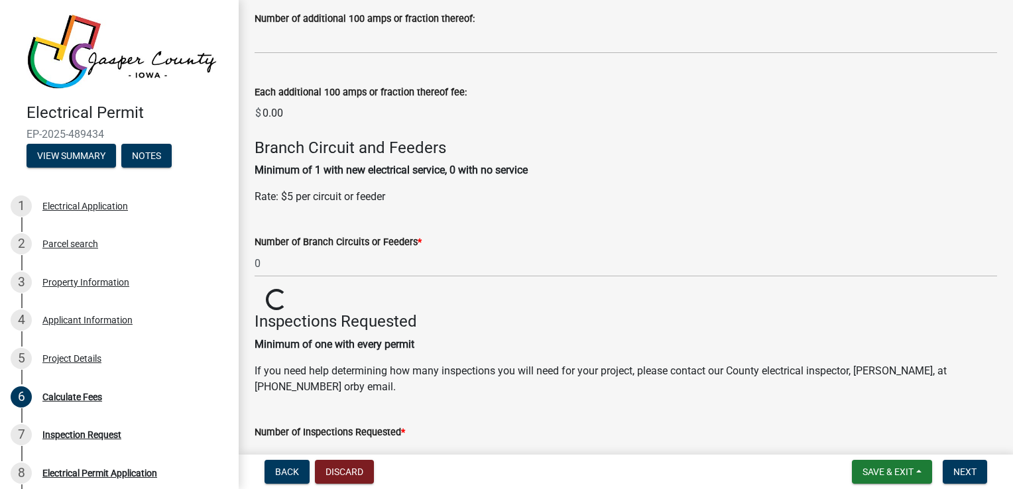
click at [426, 306] on wm-data-entity-input-list "Electrical Service Fees: For new services, changes of services, temporary servi…" at bounding box center [626, 88] width 743 height 1078
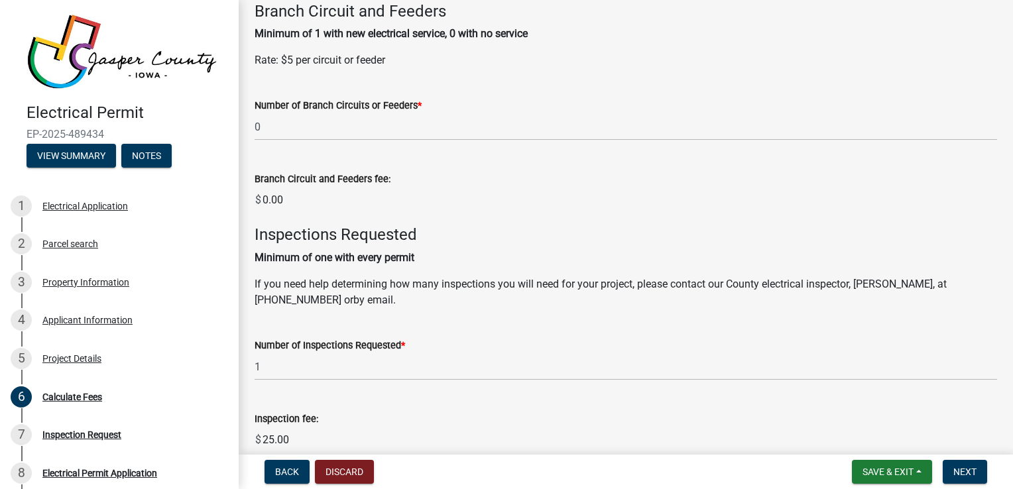
scroll to position [851, 0]
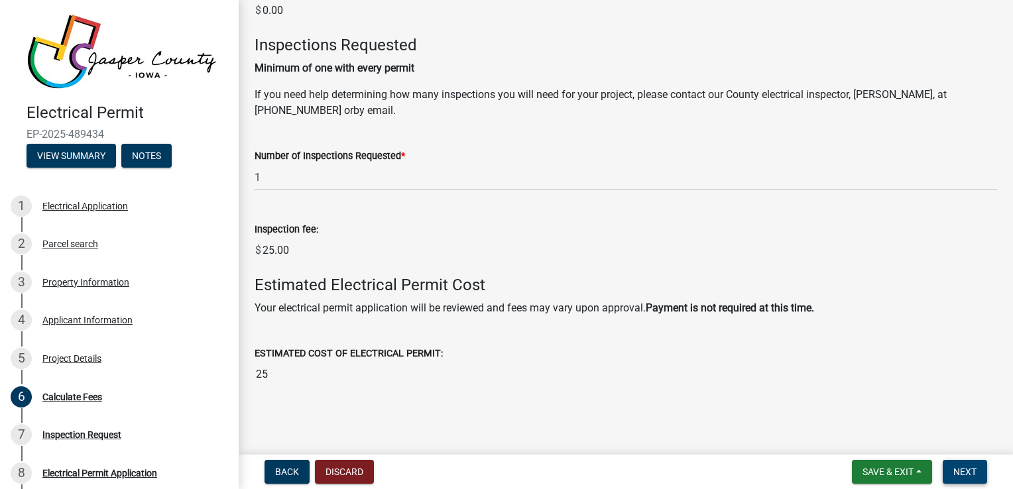
click at [971, 467] on span "Next" at bounding box center [965, 472] width 23 height 11
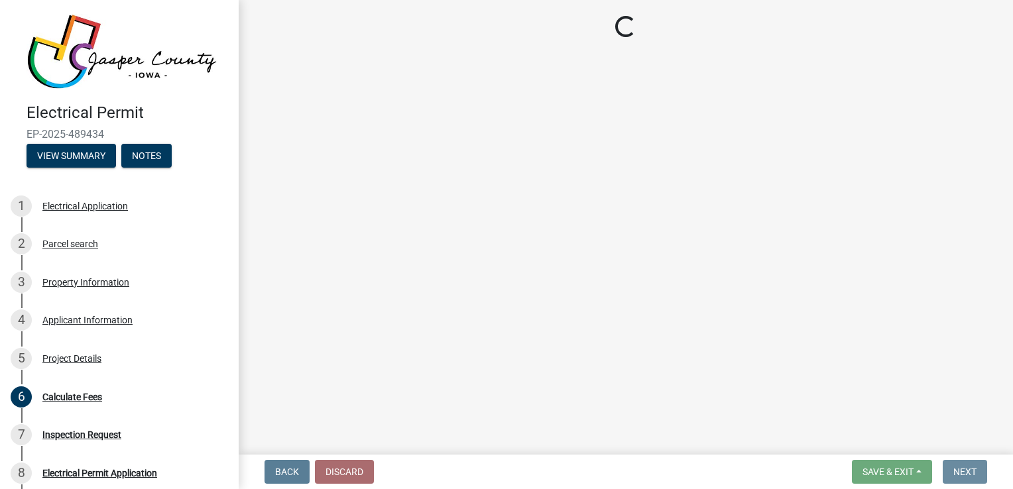
scroll to position [0, 0]
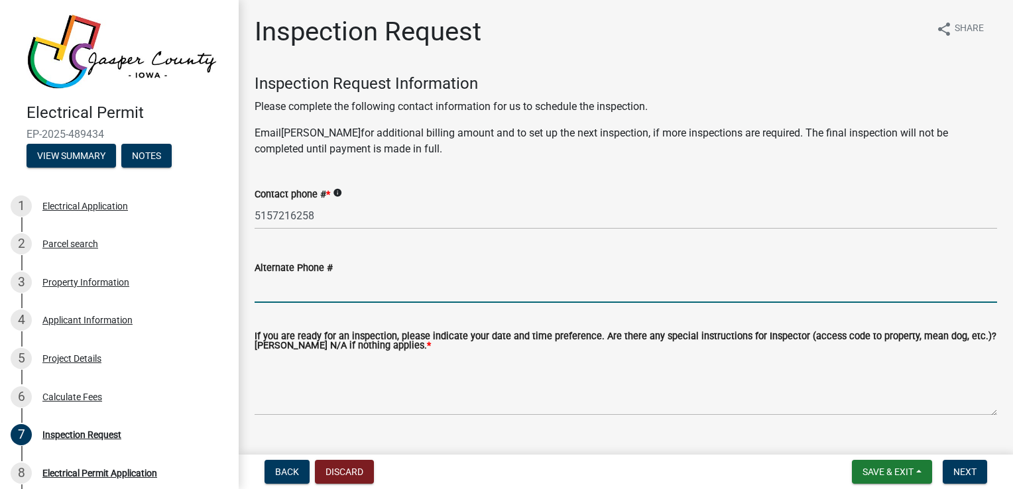
click at [290, 296] on input "Alternate Phone #" at bounding box center [626, 289] width 743 height 27
type input "[PHONE_NUMBER] (Jacob - Electrician on site)"
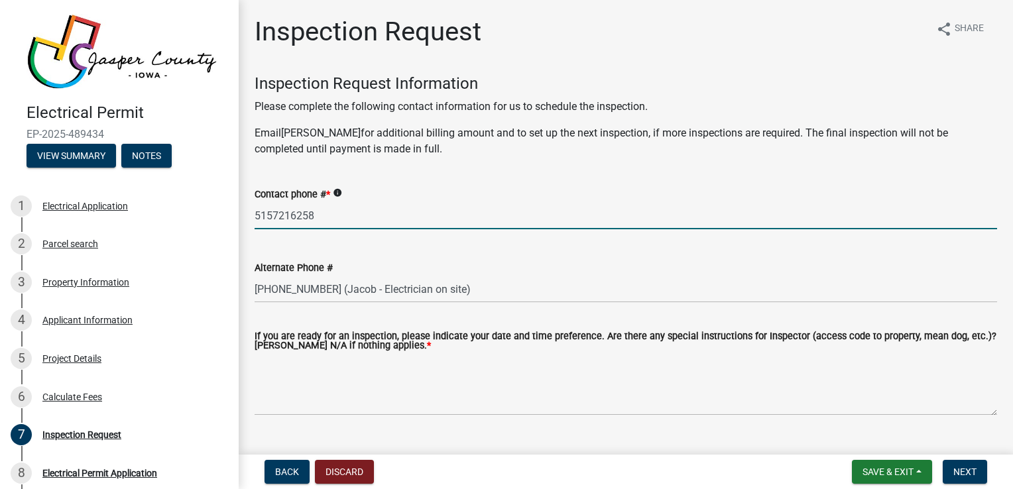
click at [350, 212] on input "5157216258" at bounding box center [626, 215] width 743 height 27
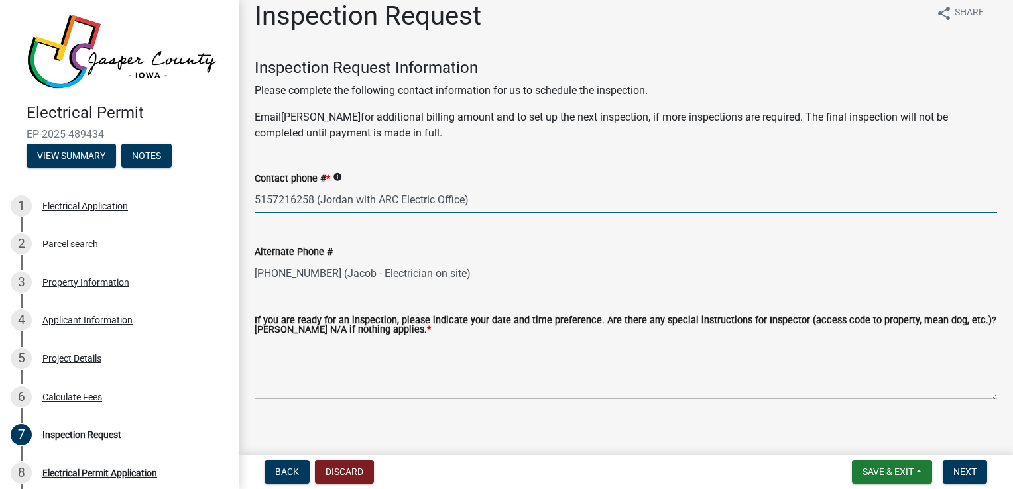
scroll to position [29, 0]
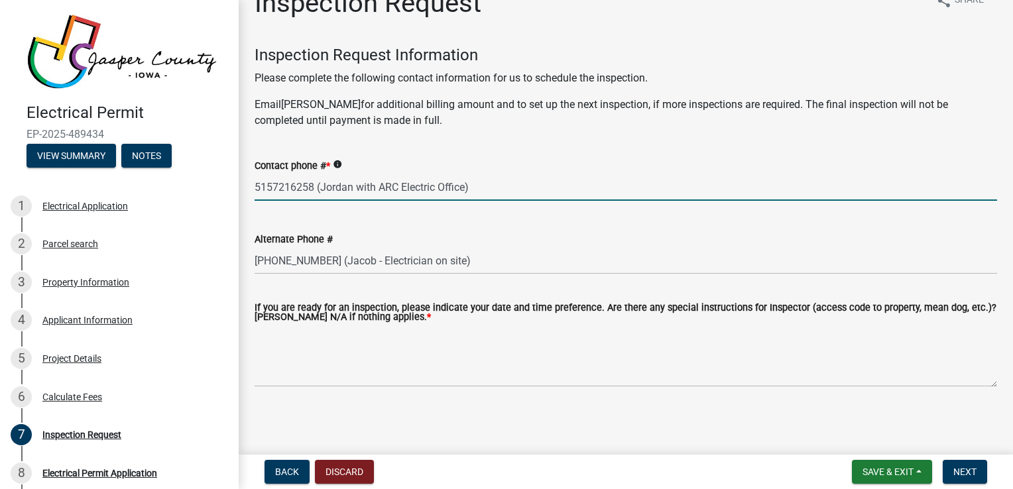
type input "5157216258 (Jordan with ARC Electric Office)"
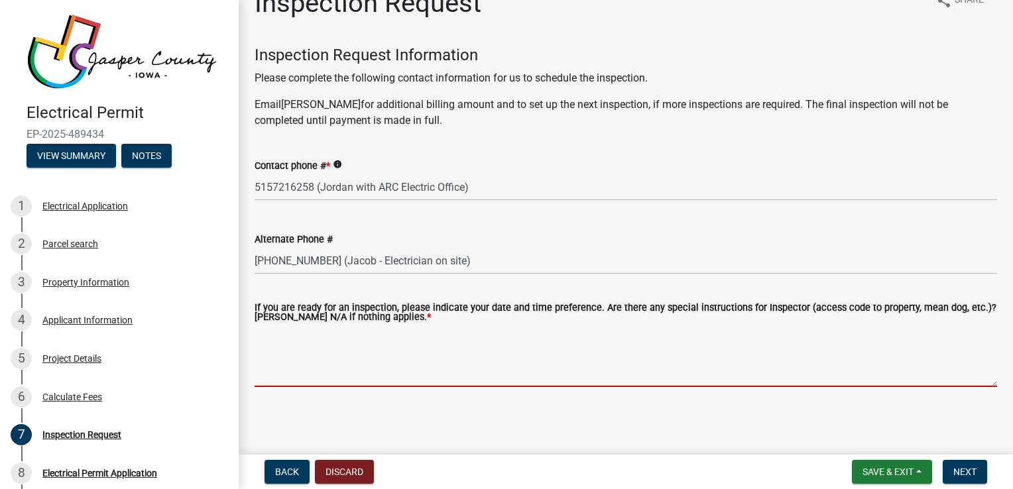
click at [274, 372] on textarea "If you are ready for an inspection, please indicate your date and time preferen…" at bounding box center [626, 356] width 743 height 62
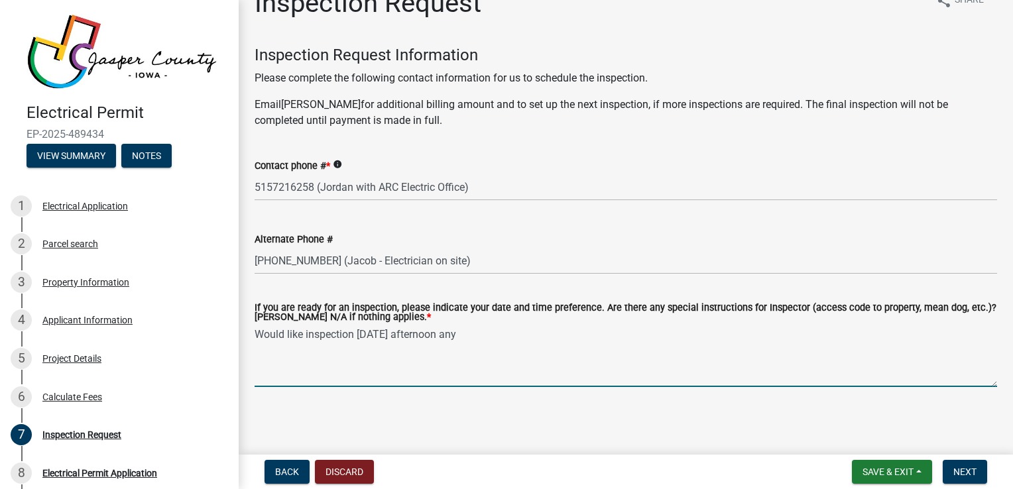
click at [406, 342] on textarea "Would like inspection [DATE] afternoon any" at bounding box center [626, 356] width 743 height 62
click at [602, 337] on textarea "Would like inspection [DATE] ([DATE] in the afternoon any" at bounding box center [626, 356] width 743 height 62
type textarea "Would like inspection [DATE] ([DATE] in the afternoon anytime after 2:00). We w…"
click at [971, 471] on span "Next" at bounding box center [965, 472] width 23 height 11
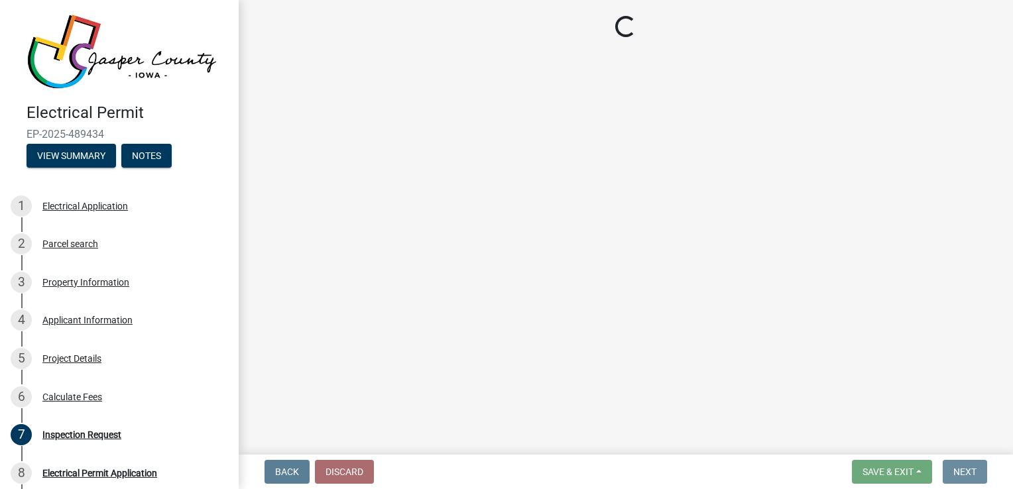
scroll to position [0, 0]
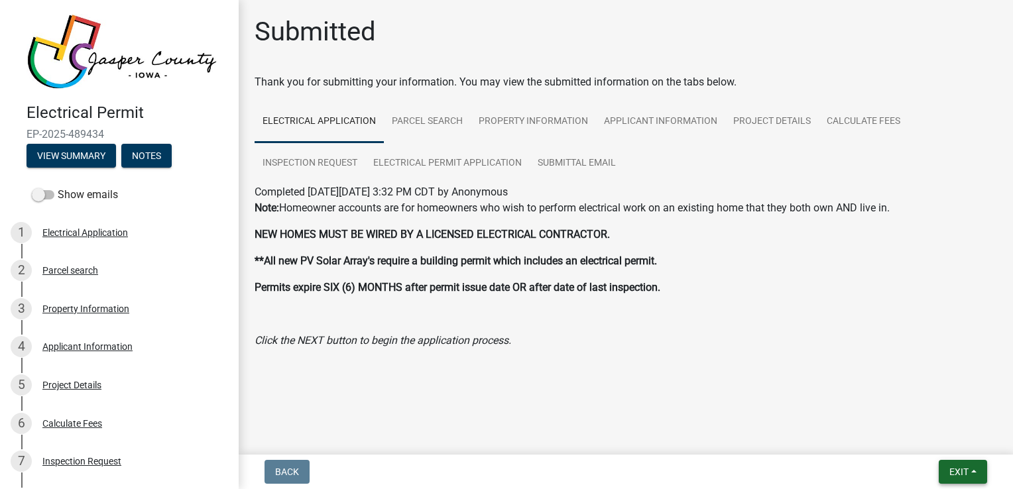
drag, startPoint x: 978, startPoint y: 477, endPoint x: 949, endPoint y: 481, distance: 29.5
drag, startPoint x: 949, startPoint y: 481, endPoint x: 720, endPoint y: 398, distance: 244.2
click at [720, 398] on main "Submitted Thank you for submitting your information. You may view the submitted…" at bounding box center [626, 225] width 775 height 450
click at [950, 471] on span "Exit" at bounding box center [959, 472] width 19 height 11
click at [820, 241] on p "NEW HOMES MUST BE WIRED BY A LICENSED ELECTRICAL CONTRACTOR." at bounding box center [626, 235] width 743 height 16
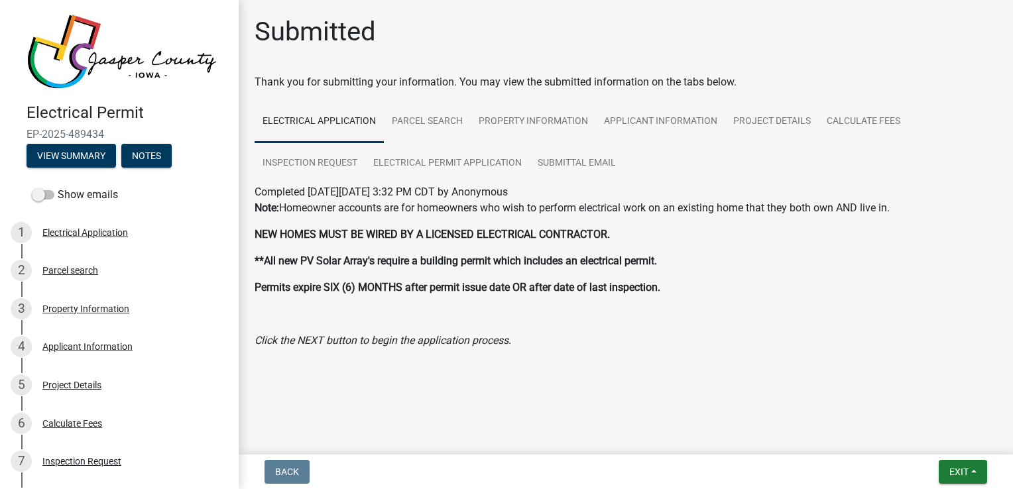
click at [324, 127] on link "Electrical Application" at bounding box center [319, 122] width 129 height 42
click at [335, 160] on link "Inspection Request" at bounding box center [310, 164] width 111 height 42
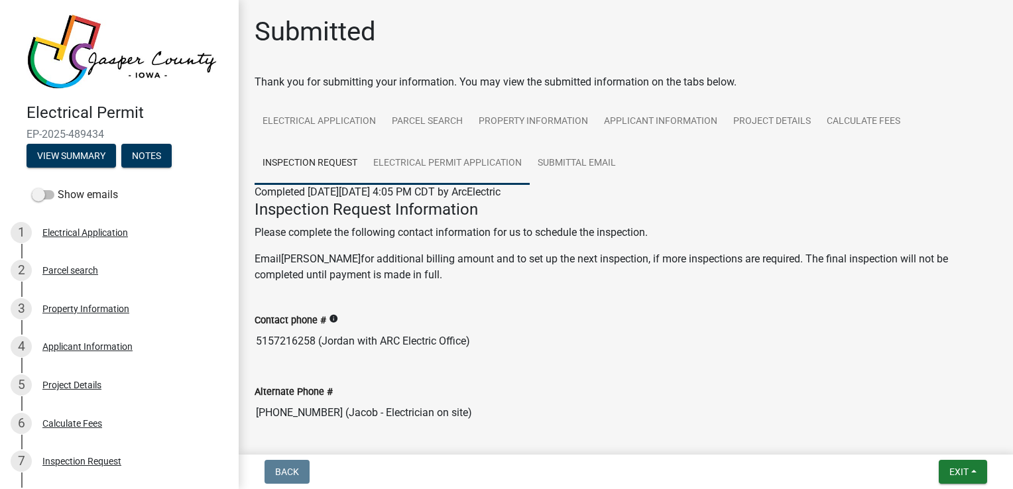
click at [454, 158] on link "Electrical Permit Application" at bounding box center [447, 164] width 164 height 42
